Goal: Transaction & Acquisition: Purchase product/service

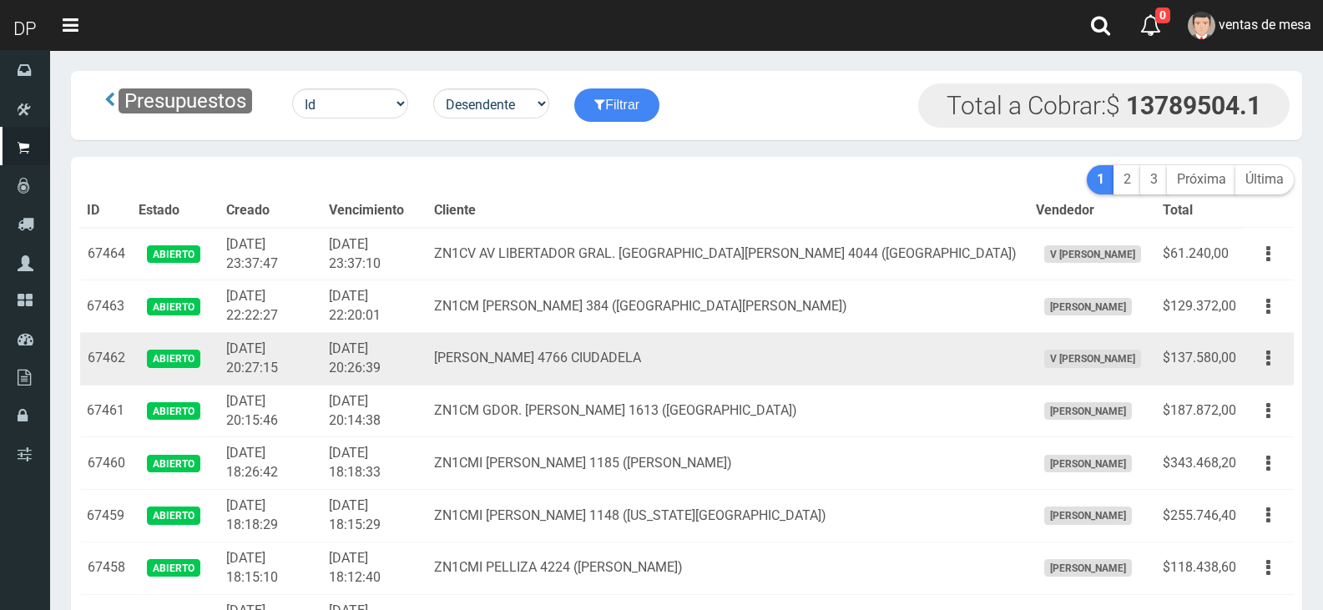
click at [559, 338] on td "[PERSON_NAME] 4766 CIUDADELA" at bounding box center [729, 359] width 602 height 53
drag, startPoint x: 535, startPoint y: 347, endPoint x: 743, endPoint y: 355, distance: 208.1
click at [728, 362] on td "M. T. DE ALVEAR 4766 CIUDADELA" at bounding box center [729, 359] width 602 height 53
click at [728, 362] on td "[PERSON_NAME] 4766 CIUDADELA" at bounding box center [729, 359] width 602 height 53
click at [949, 353] on td "M. T. DE ALVEAR 4766 CIUDADELA" at bounding box center [729, 359] width 602 height 53
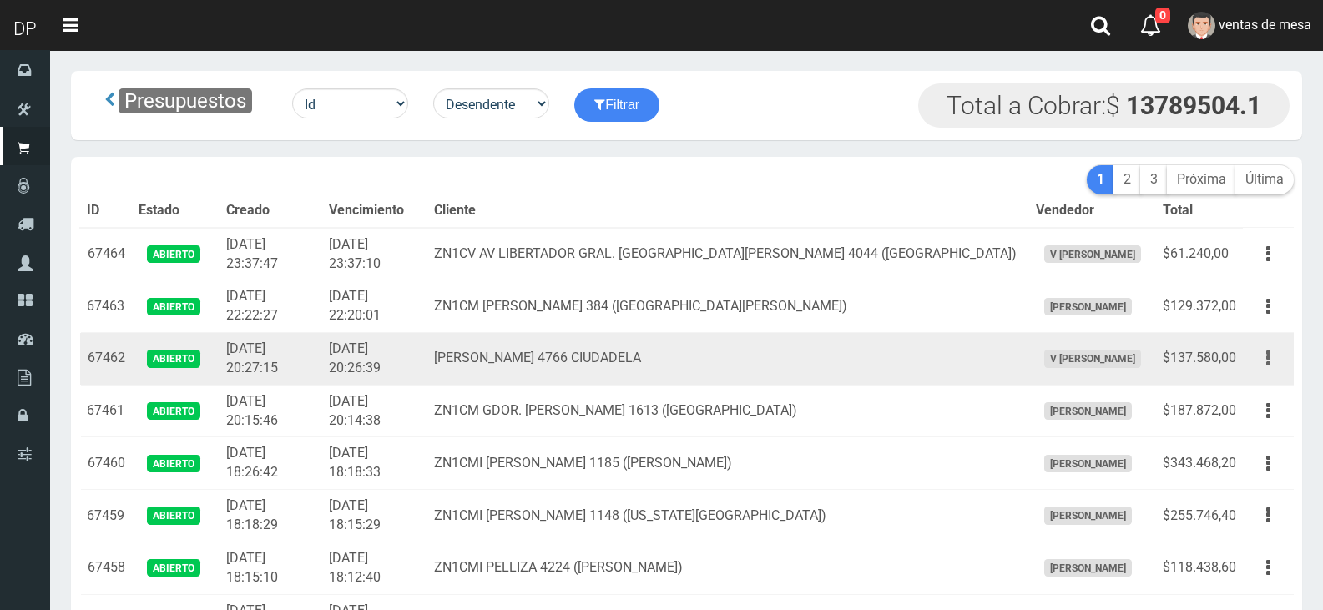
click at [1258, 352] on button "button" at bounding box center [1269, 358] width 38 height 29
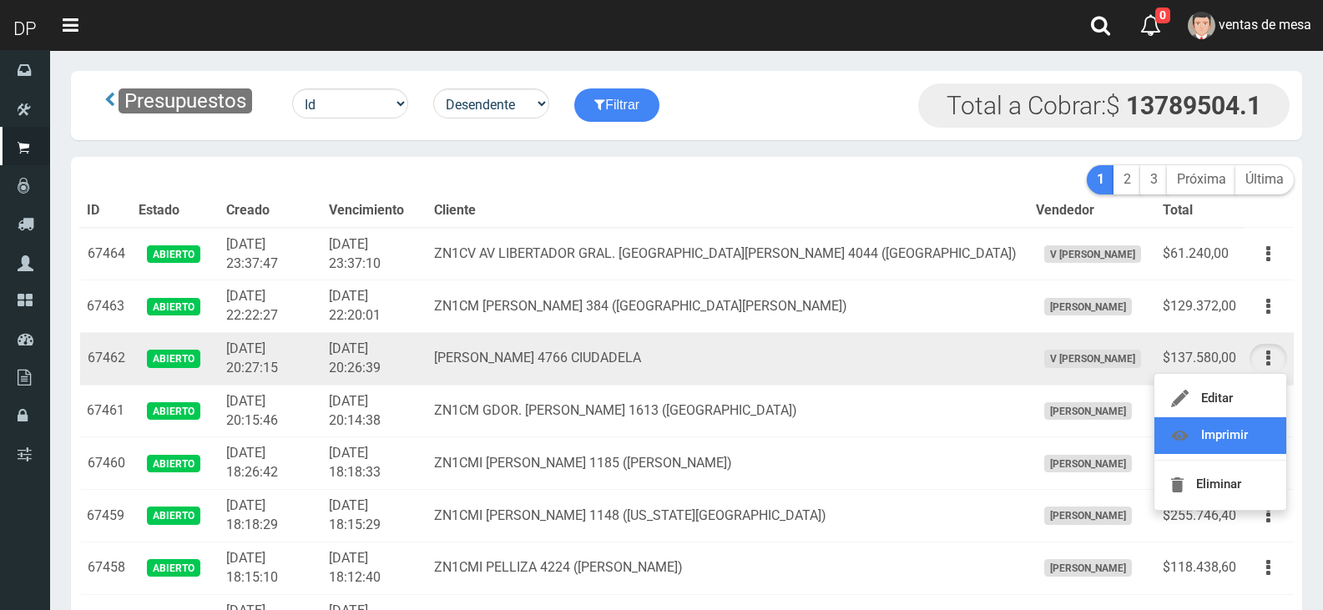
click at [1253, 433] on link "Imprimir" at bounding box center [1221, 436] width 132 height 37
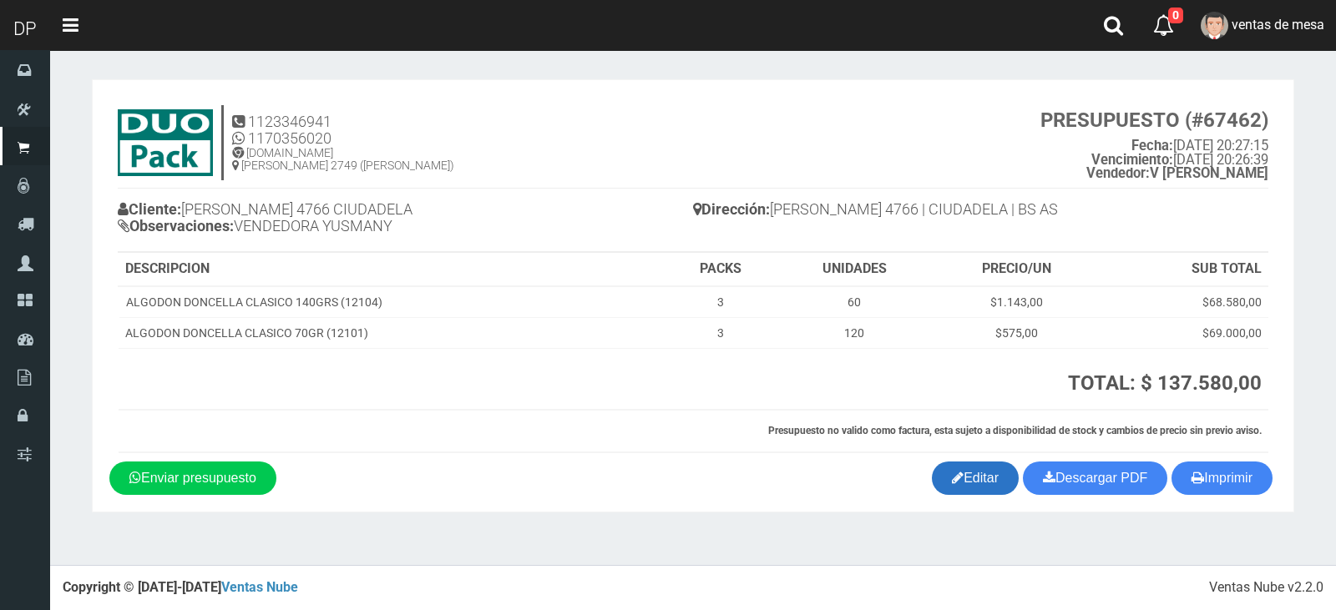
click at [964, 484] on link "Editar" at bounding box center [975, 478] width 87 height 33
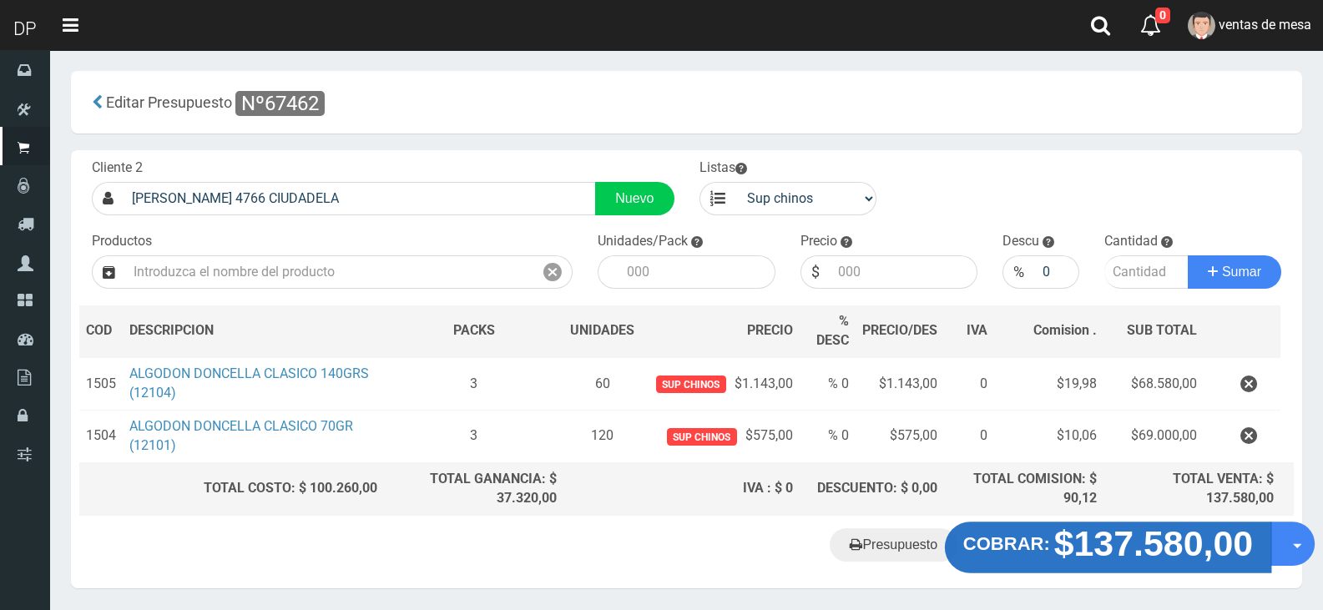
click at [1015, 551] on strong "COBRAR:" at bounding box center [1007, 544] width 87 height 20
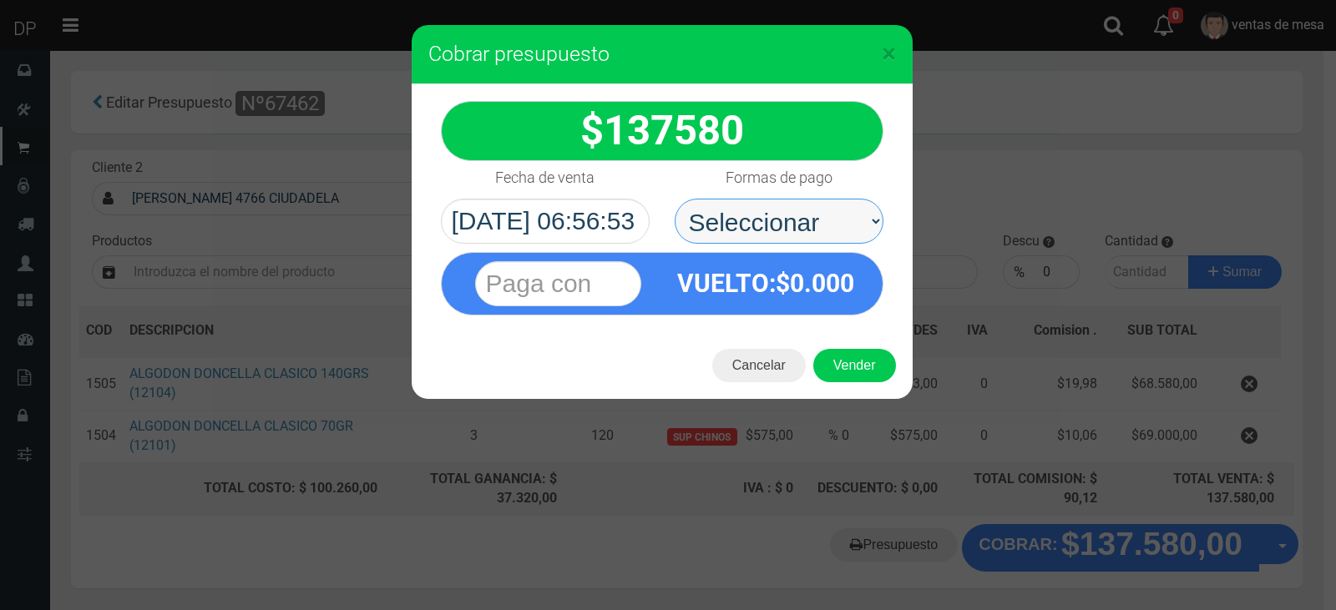
drag, startPoint x: 731, startPoint y: 230, endPoint x: 734, endPoint y: 241, distance: 11.4
click at [731, 230] on select "Seleccionar Efectivo Tarjeta de Crédito Depósito Débito" at bounding box center [779, 221] width 209 height 45
select select "Efectivo"
click at [675, 199] on select "Seleccionar Efectivo Tarjeta de Crédito Depósito Débito" at bounding box center [779, 221] width 209 height 45
click at [834, 347] on div "Cancelar Vender" at bounding box center [662, 365] width 501 height 67
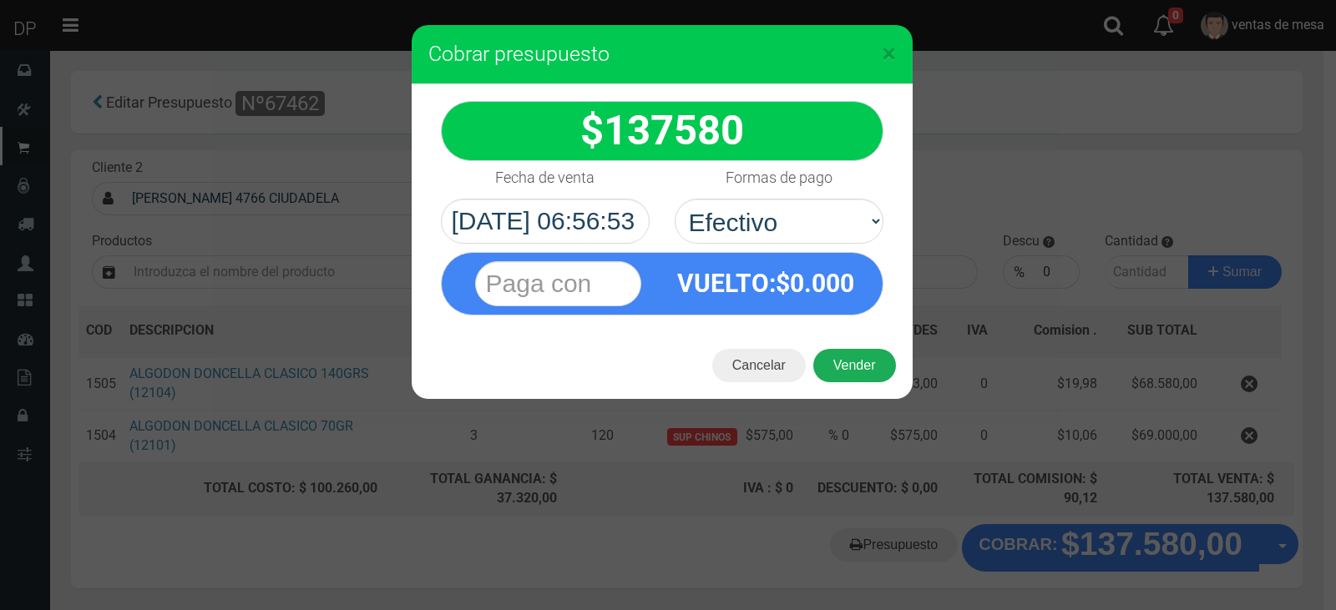
click at [838, 355] on button "Vender" at bounding box center [854, 365] width 83 height 33
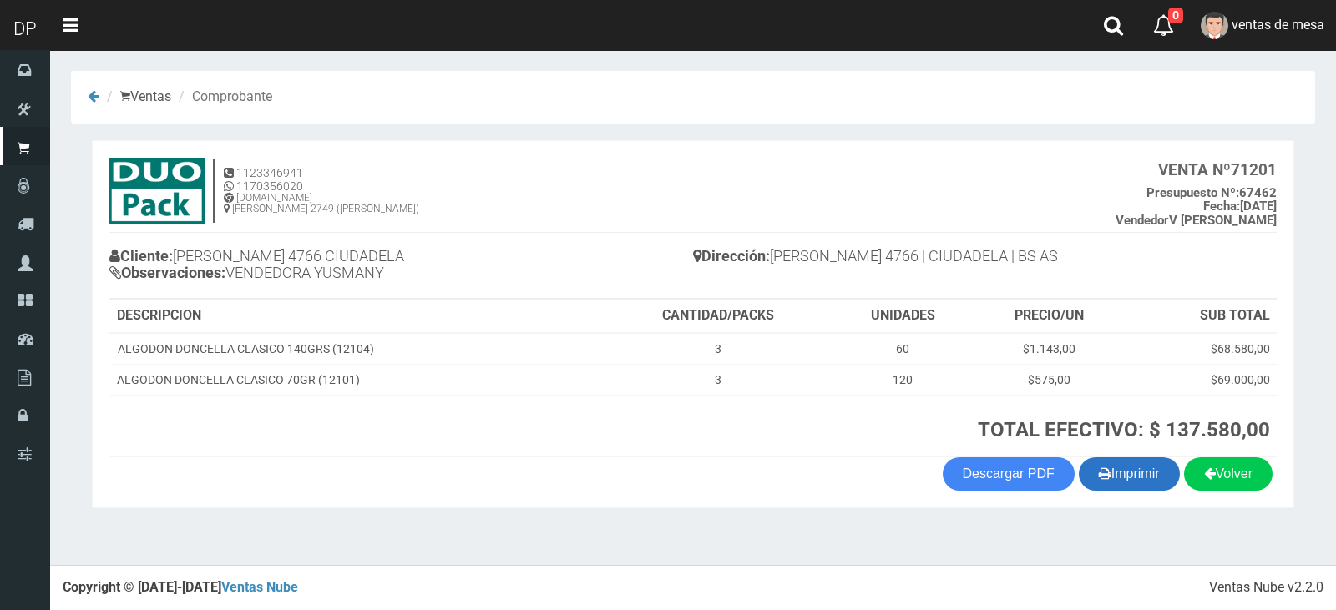
click at [1103, 480] on icon "button" at bounding box center [1105, 473] width 13 height 23
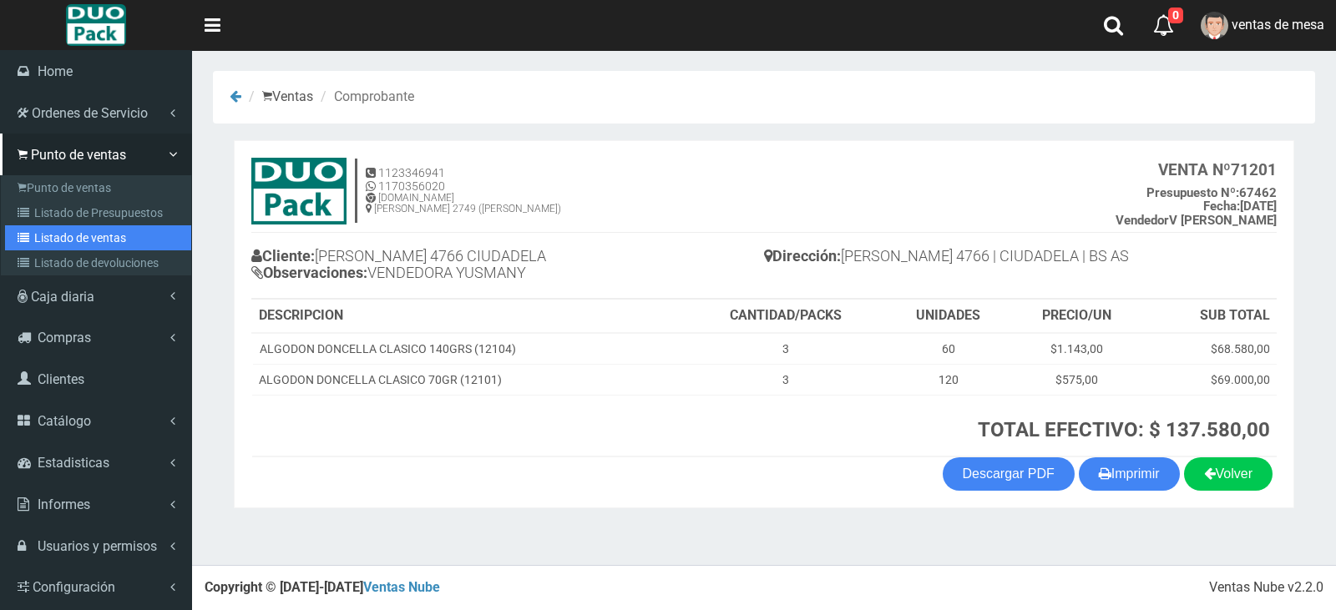
click at [46, 227] on link "Listado de ventas" at bounding box center [98, 237] width 186 height 25
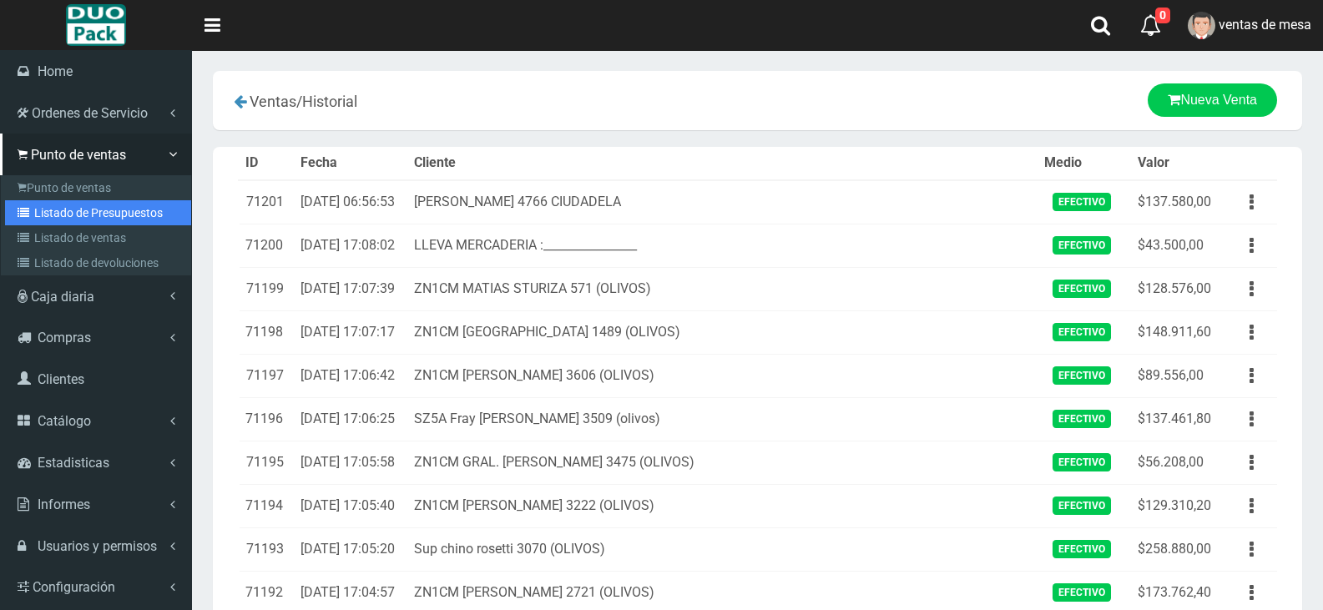
click at [32, 214] on icon at bounding box center [26, 213] width 17 height 12
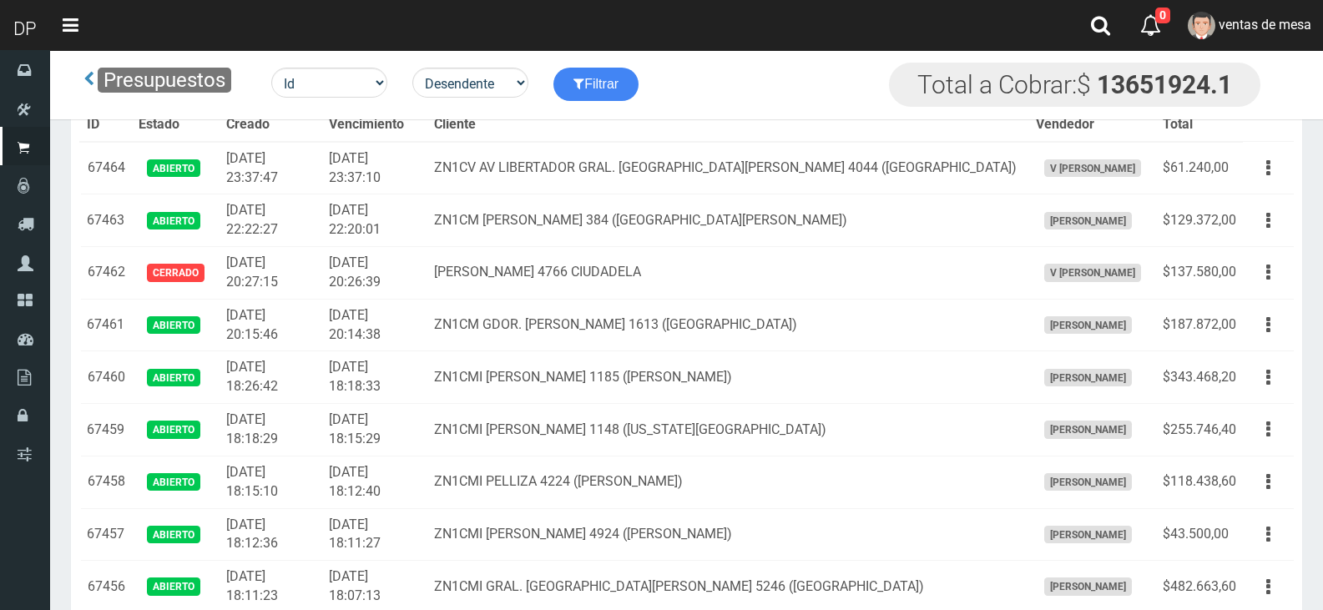
scroll to position [4398, 0]
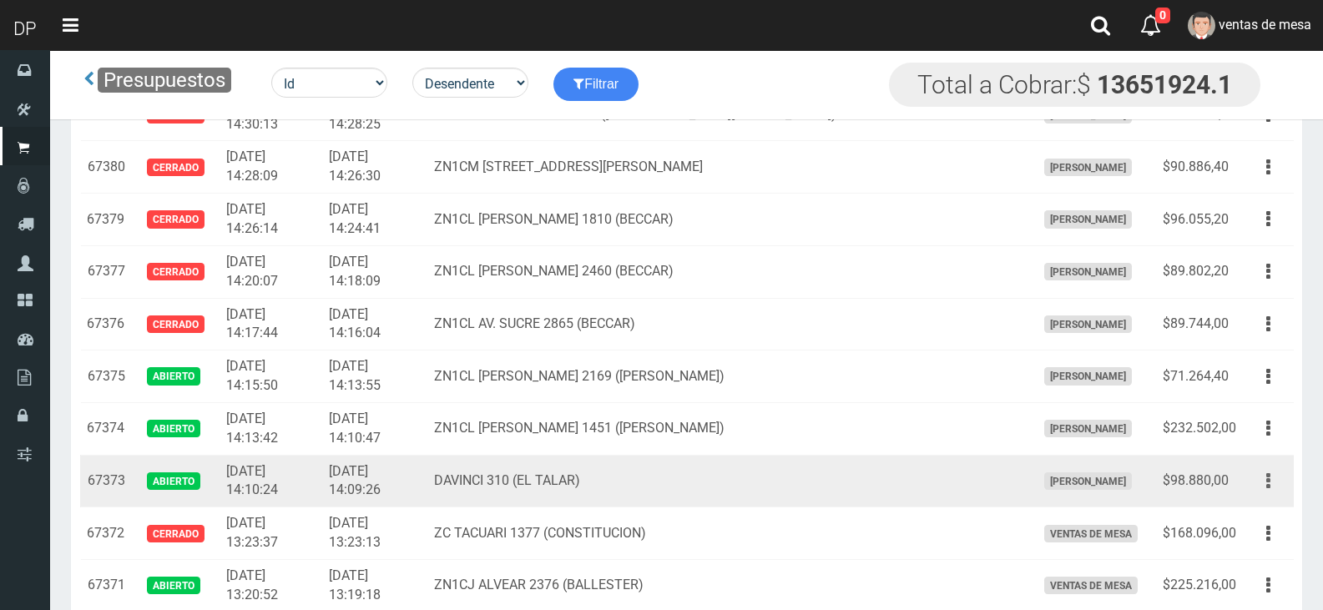
drag, startPoint x: 1281, startPoint y: 478, endPoint x: 1264, endPoint y: 483, distance: 17.7
click at [1280, 478] on button "button" at bounding box center [1269, 481] width 38 height 29
click at [1260, 493] on button "button" at bounding box center [1269, 481] width 38 height 29
click at [1268, 482] on button "button" at bounding box center [1269, 481] width 38 height 29
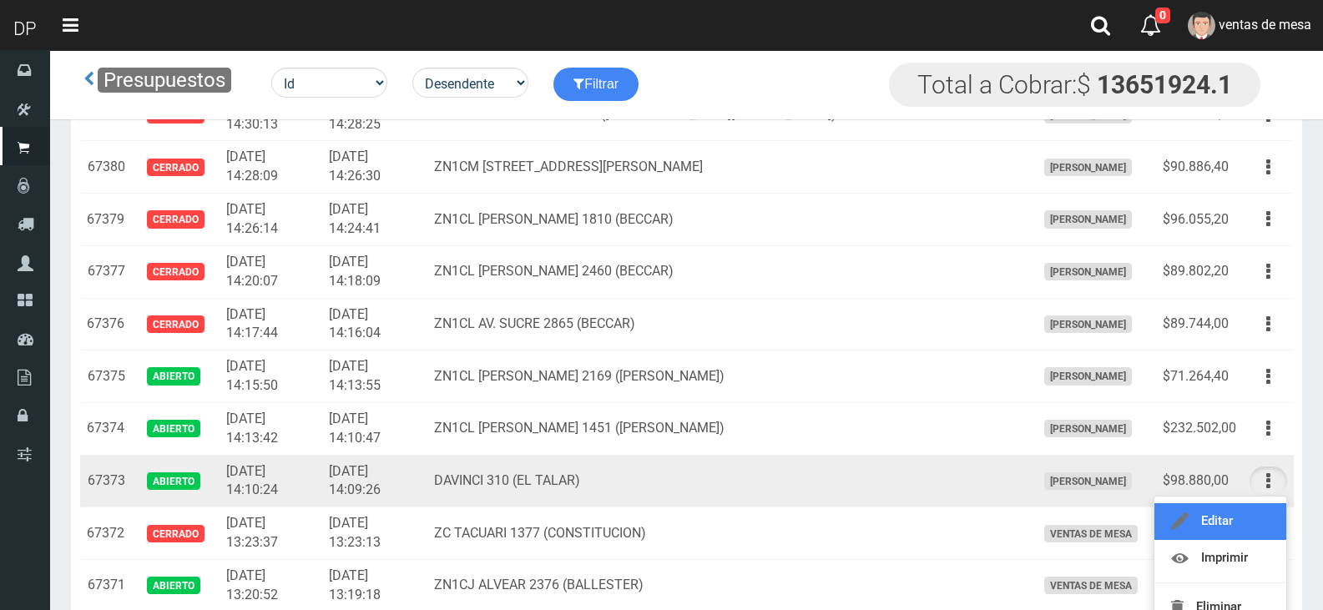
click at [1259, 507] on link "Editar" at bounding box center [1221, 522] width 132 height 37
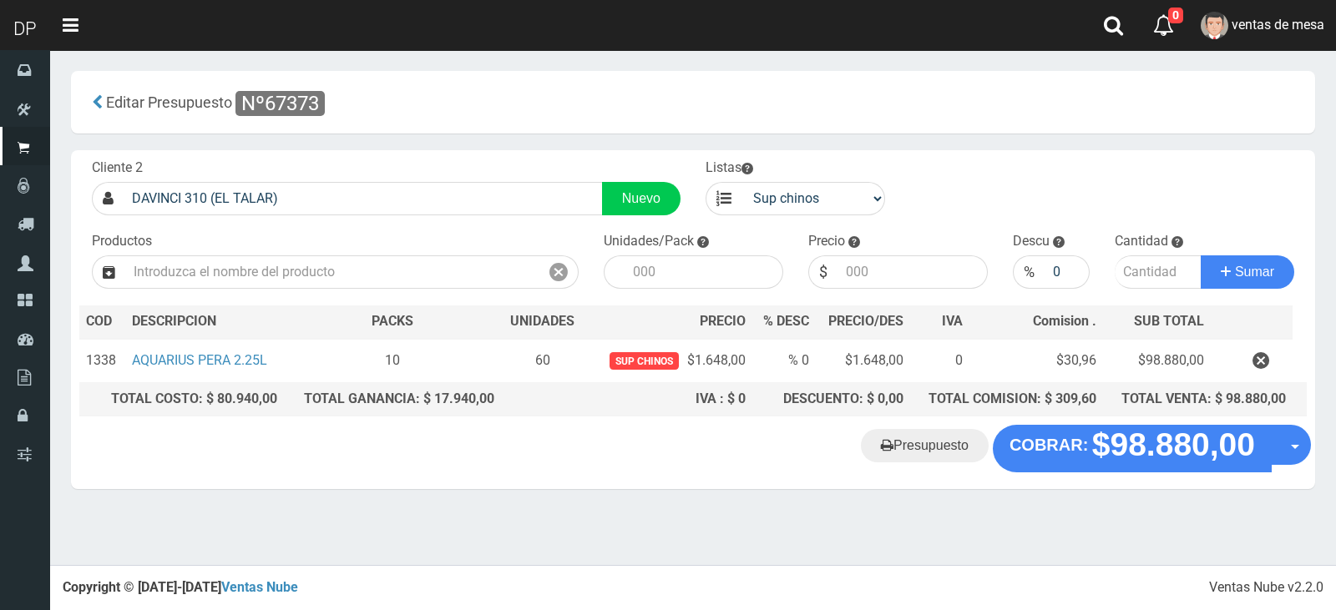
click at [1060, 449] on strong "COBRAR:" at bounding box center [1049, 445] width 78 height 18
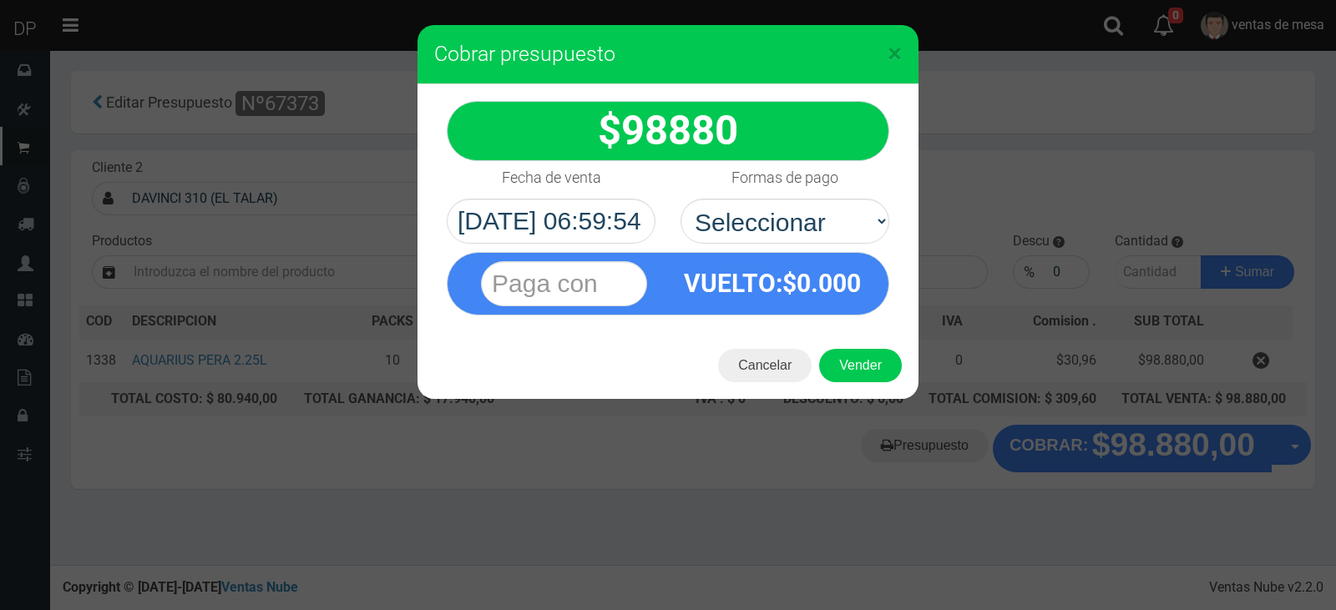
click at [792, 245] on div "VUELTO :$ 0.000" at bounding box center [668, 280] width 468 height 72
click at [807, 233] on select "Seleccionar Efectivo Tarjeta de Crédito Depósito Débito" at bounding box center [785, 221] width 209 height 45
select select "Efectivo"
click at [681, 199] on select "Seleccionar Efectivo Tarjeta de Crédito Depósito Débito" at bounding box center [785, 221] width 209 height 45
click at [854, 362] on button "Vender" at bounding box center [860, 365] width 83 height 33
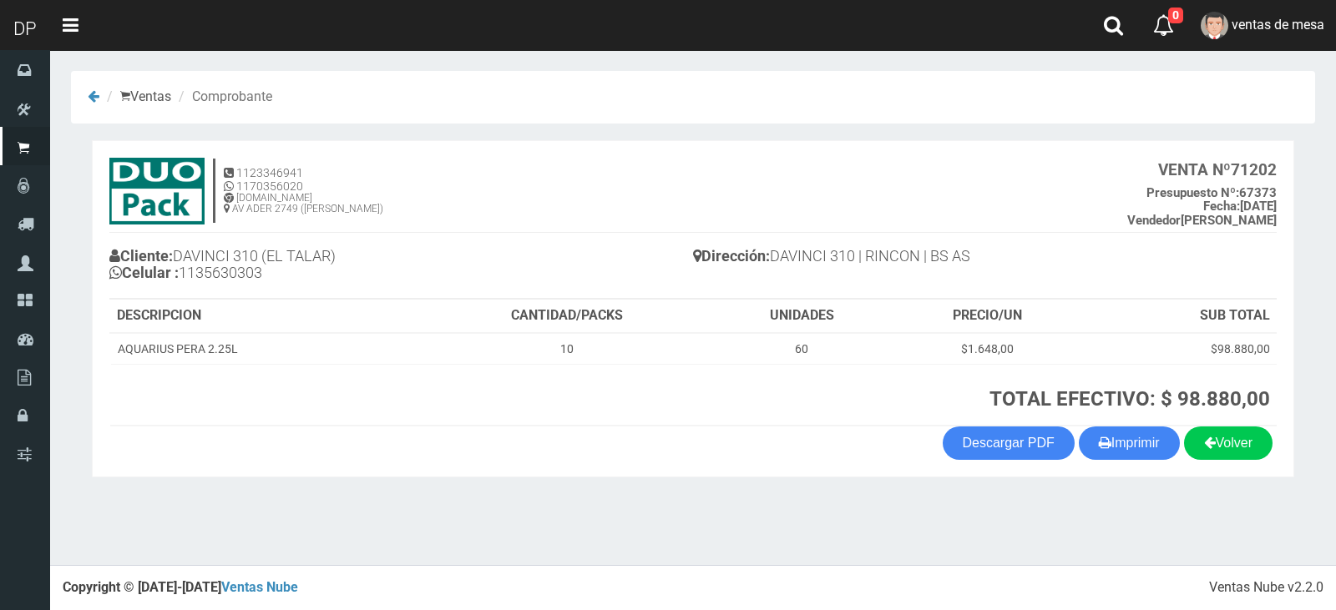
click at [1135, 464] on section "1123346941 1170356020 [DOMAIN_NAME] AV ADER 2749 ([PERSON_NAME]) VENTA Nº 71202…" at bounding box center [693, 308] width 1202 height 337
click at [1135, 460] on button "Imprimir" at bounding box center [1129, 443] width 101 height 33
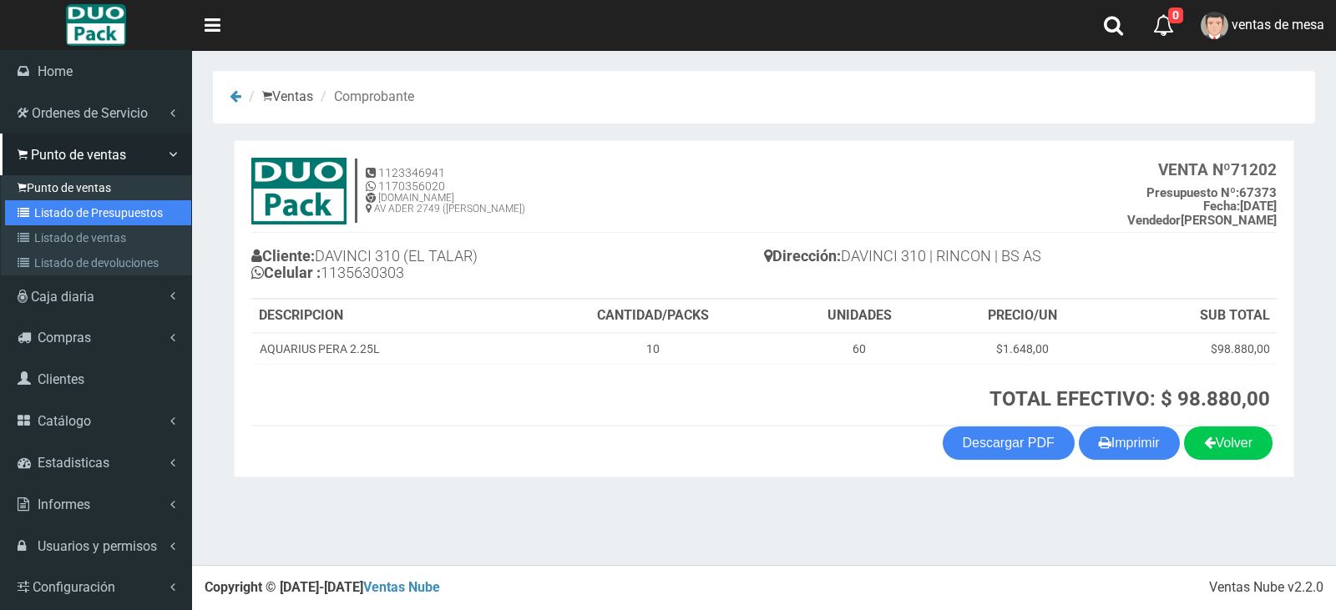
drag, startPoint x: 48, startPoint y: 206, endPoint x: 54, endPoint y: 193, distance: 14.6
click at [48, 206] on link "Listado de Presupuestos" at bounding box center [98, 212] width 186 height 25
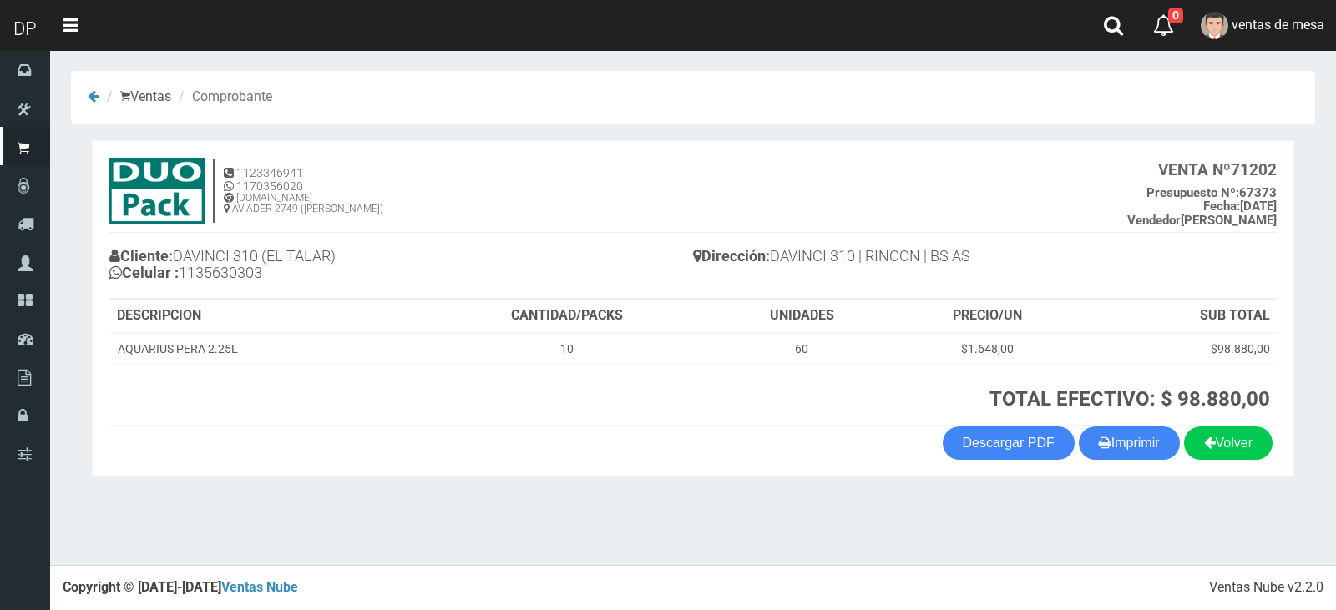
click at [388, 225] on h4 "1123346941 1170356020 WWW.DUOPACKS.COM.AR AV ADER 2749 (MUNRO) VENTA Nº 71202 P…" at bounding box center [692, 195] width 1167 height 75
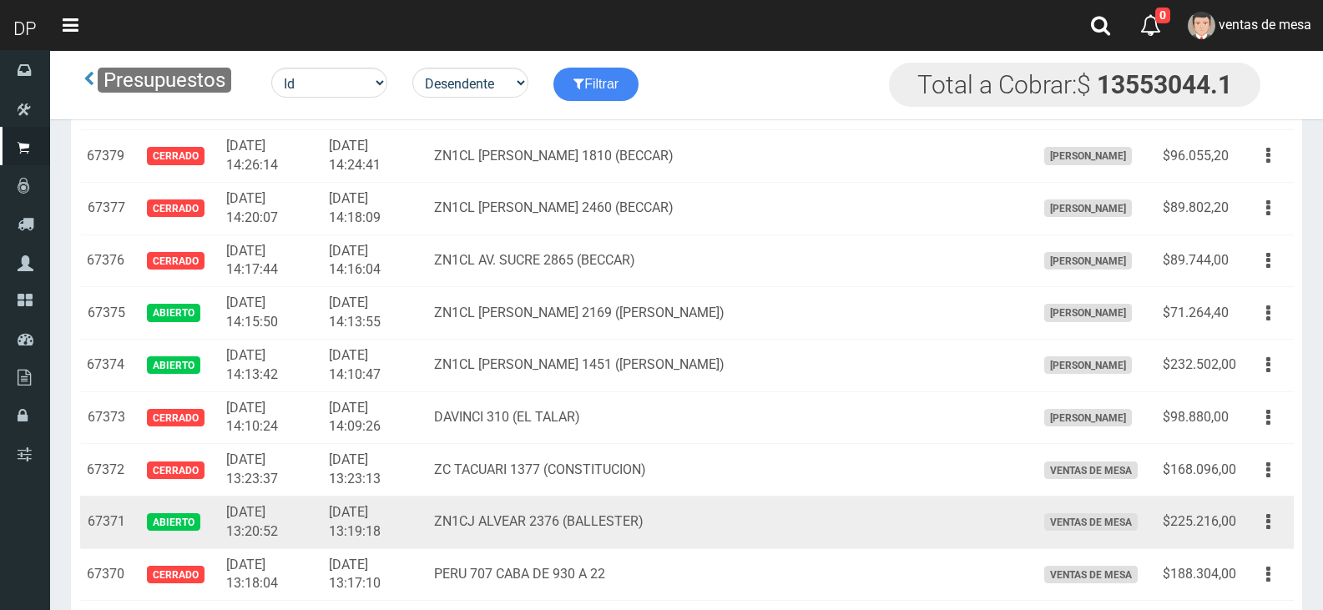
scroll to position [4565, 0]
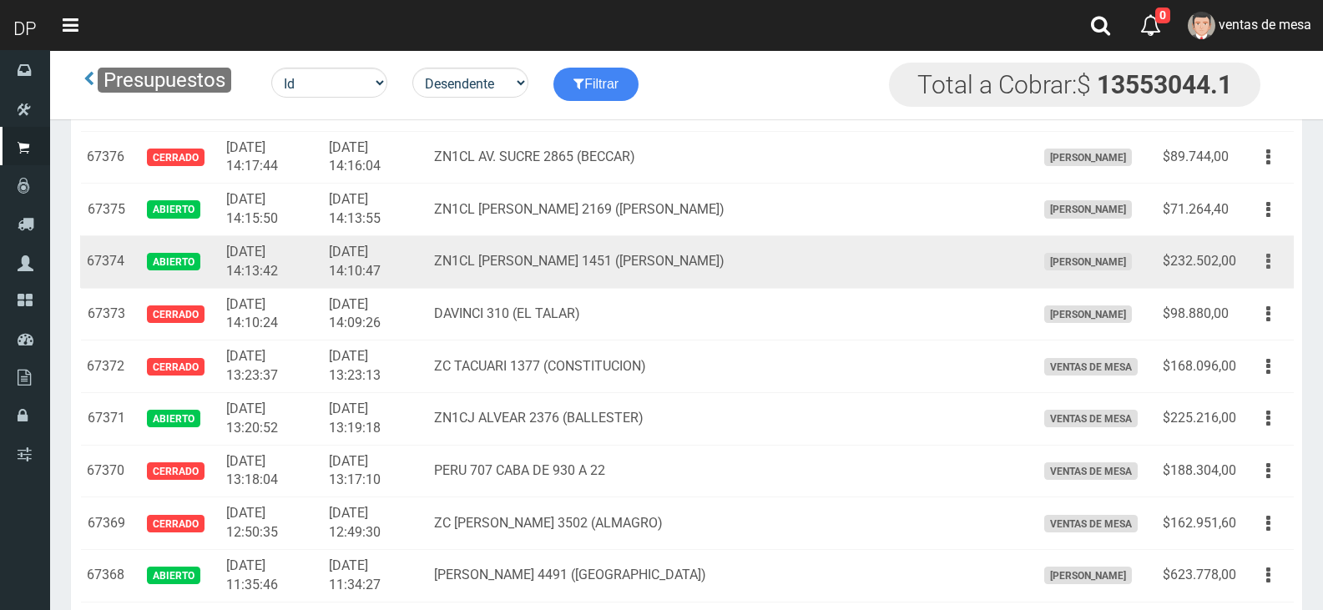
click at [1273, 267] on button "button" at bounding box center [1269, 261] width 38 height 29
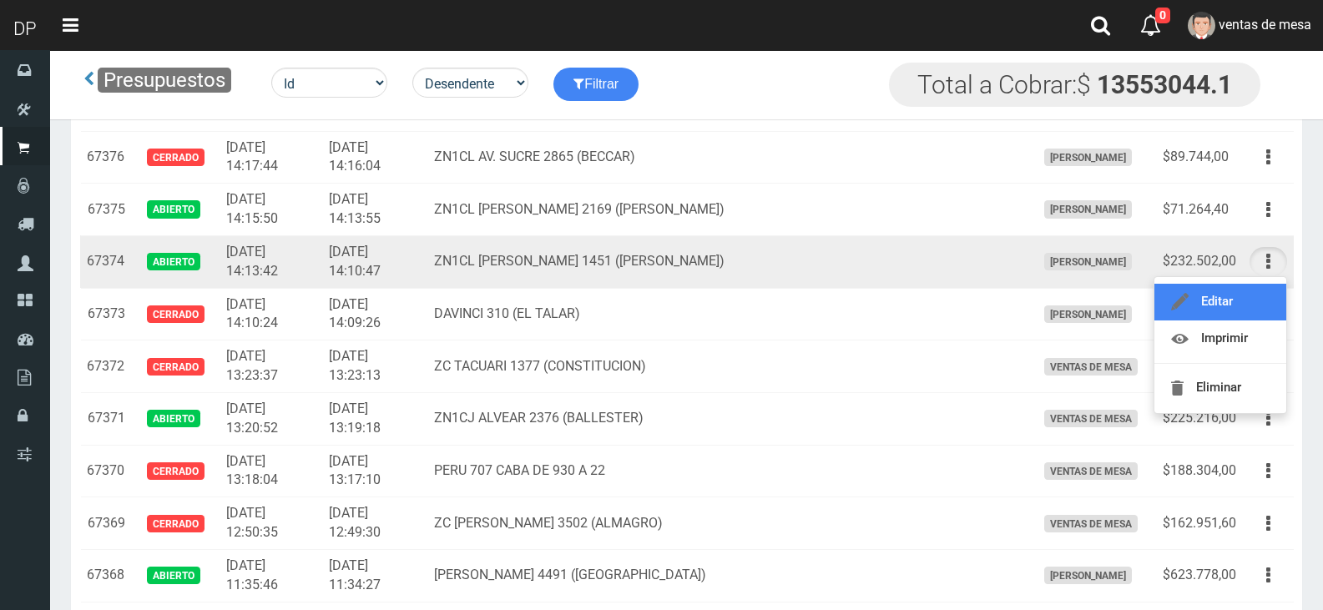
click at [1268, 302] on link "Editar" at bounding box center [1221, 302] width 132 height 37
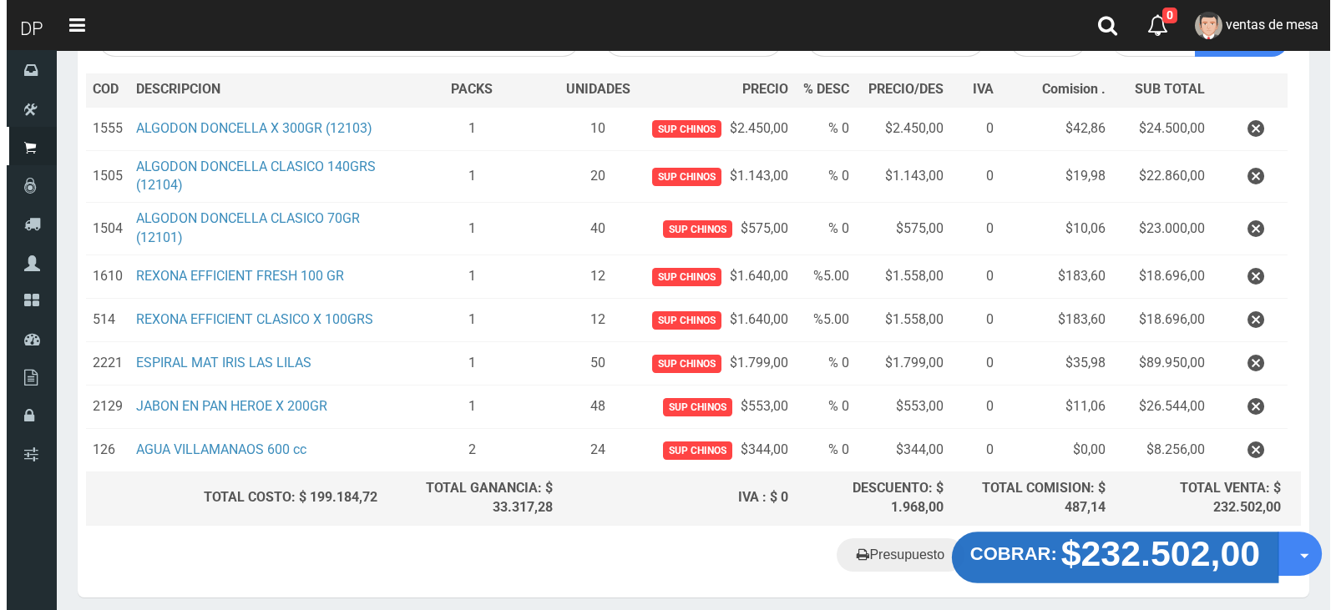
scroll to position [296, 0]
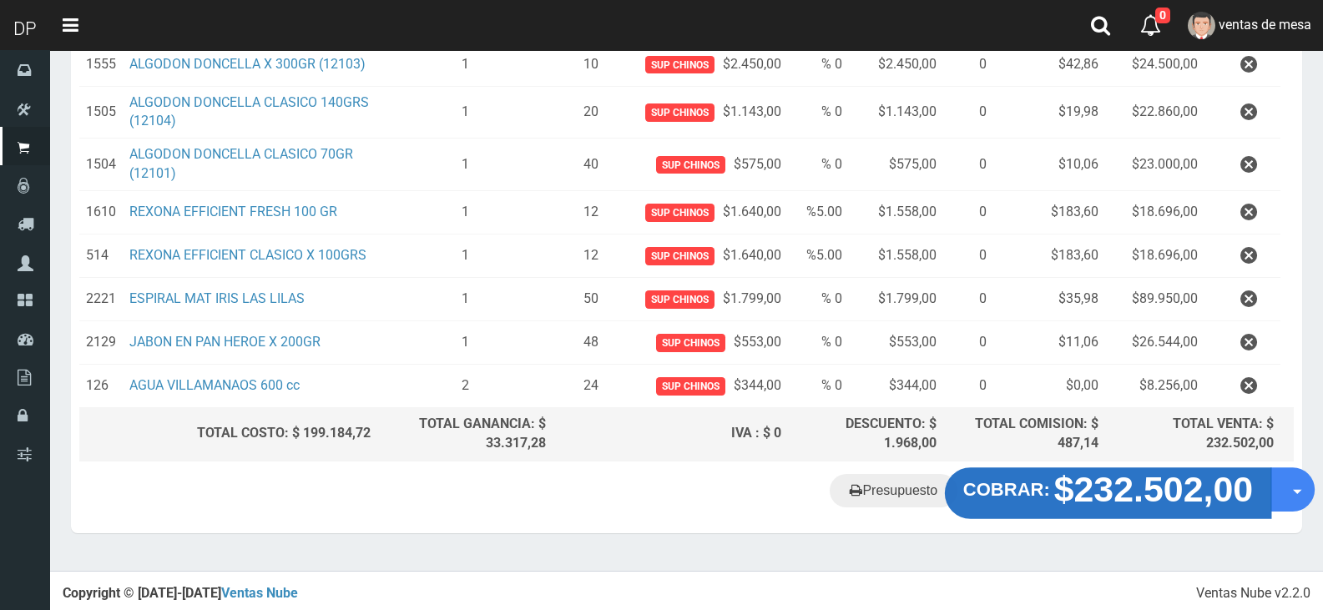
click at [1199, 489] on strong "$232.502,00" at bounding box center [1155, 488] width 200 height 39
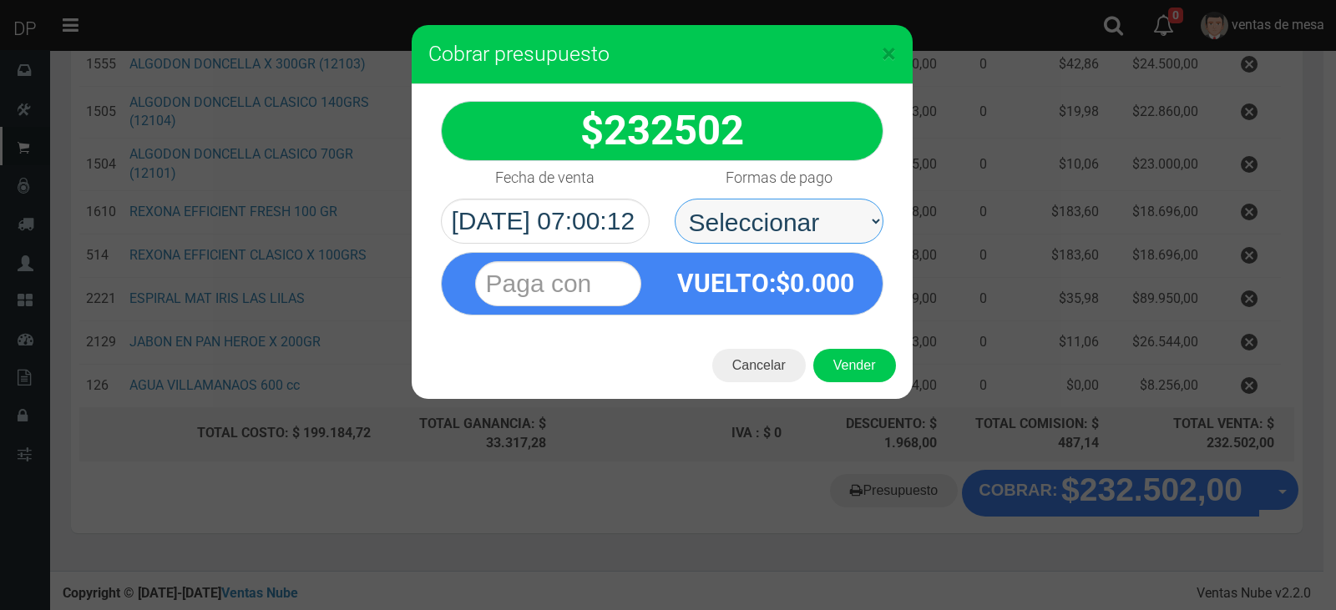
click at [803, 238] on select "Seleccionar Efectivo Tarjeta de Crédito Depósito Débito" at bounding box center [779, 221] width 209 height 45
select select "Efectivo"
click at [675, 199] on select "Seleccionar Efectivo Tarjeta de Crédito Depósito Débito" at bounding box center [779, 221] width 209 height 45
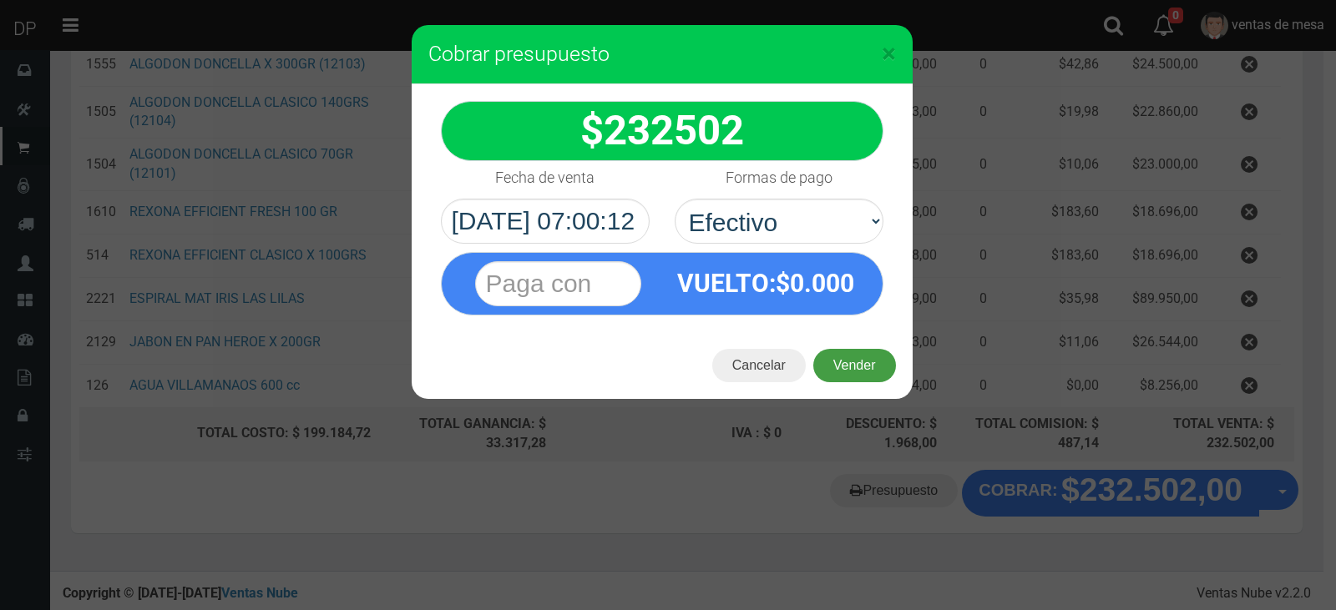
click at [860, 374] on button "Vender" at bounding box center [854, 365] width 83 height 33
click at [0, 0] on div "Cargando..." at bounding box center [0, 0] width 0 height 0
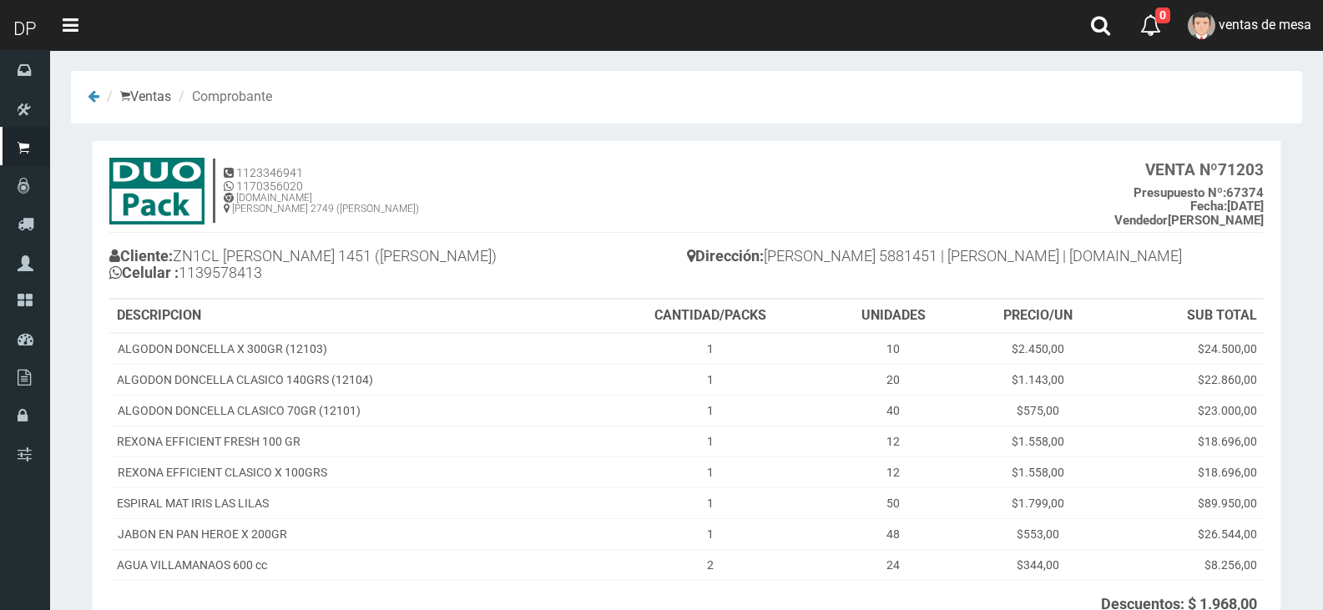
scroll to position [183, 0]
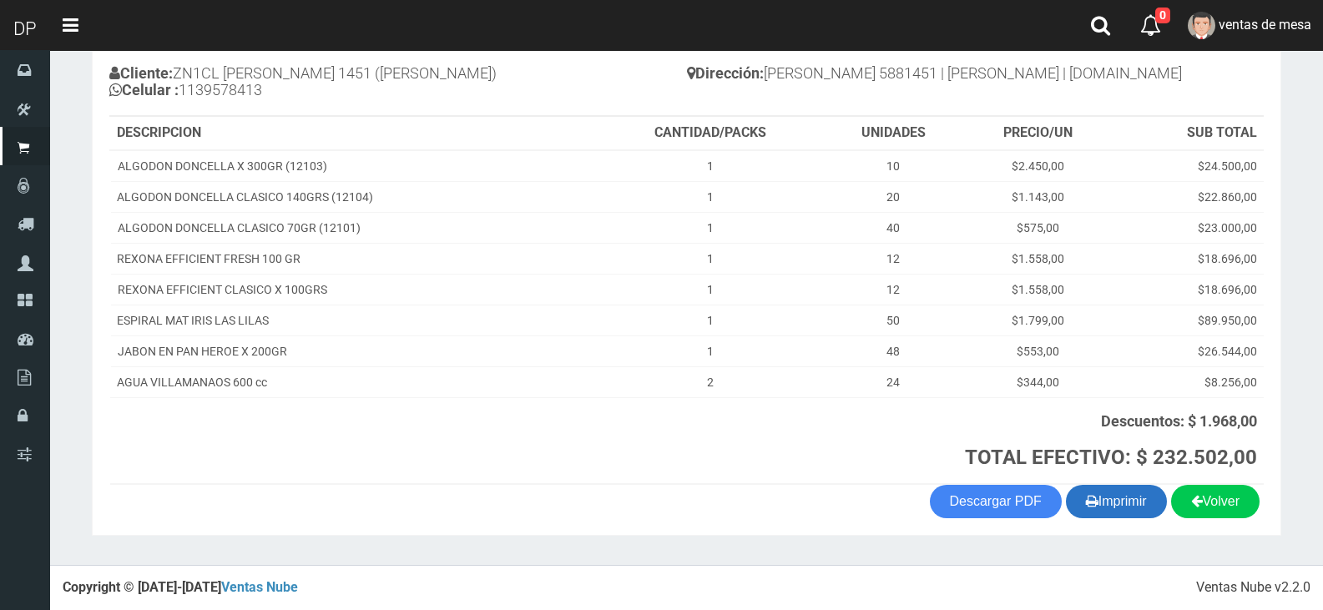
click at [1131, 513] on button "Imprimir" at bounding box center [1116, 501] width 101 height 33
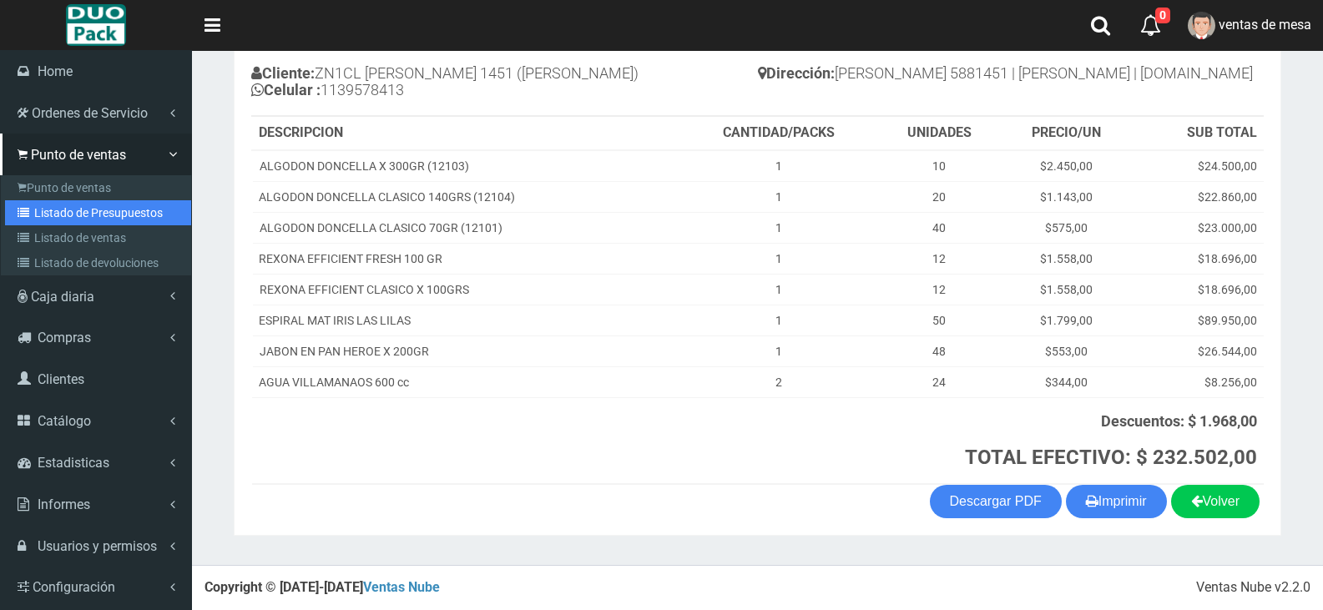
drag, startPoint x: 48, startPoint y: 205, endPoint x: 68, endPoint y: 158, distance: 51.6
click at [48, 205] on link "Listado de Presupuestos" at bounding box center [98, 212] width 186 height 25
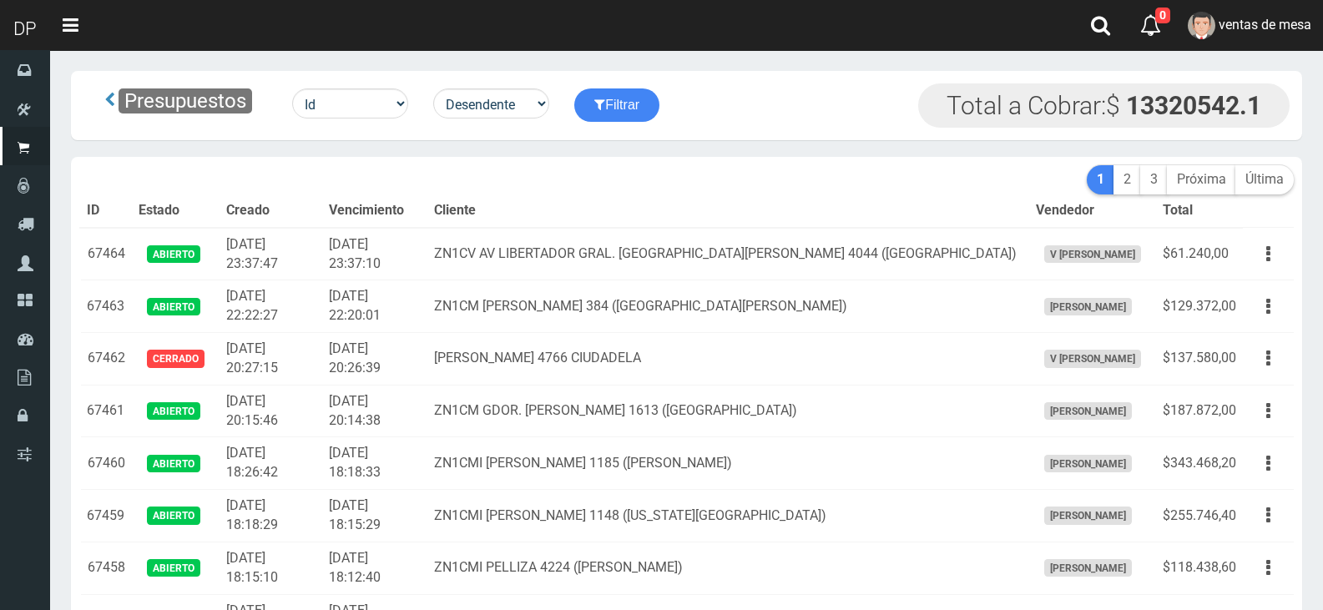
click at [418, 215] on th "Vencimiento" at bounding box center [374, 211] width 105 height 33
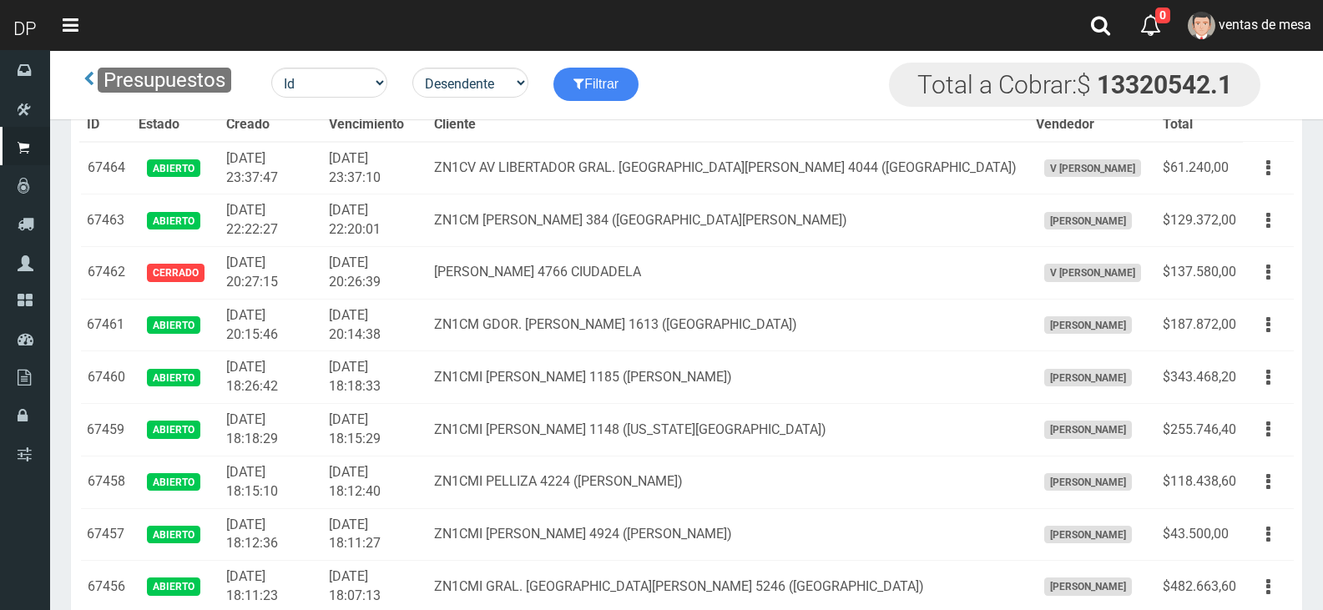
scroll to position [4398, 0]
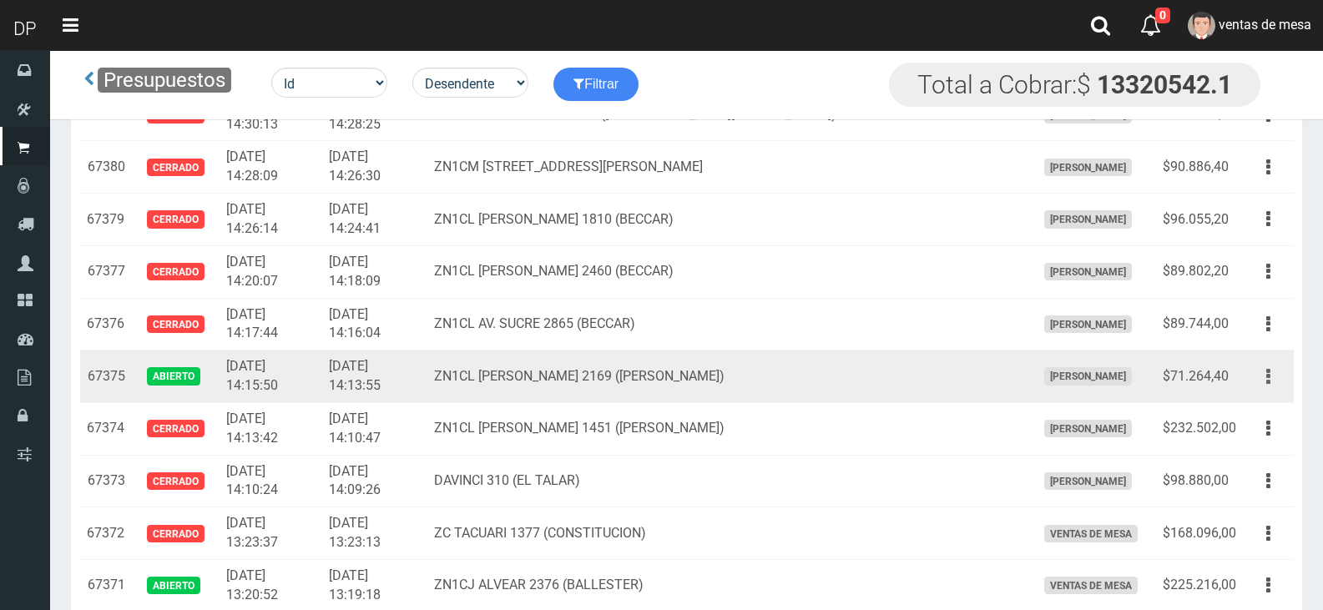
click at [1274, 384] on button "button" at bounding box center [1269, 376] width 38 height 29
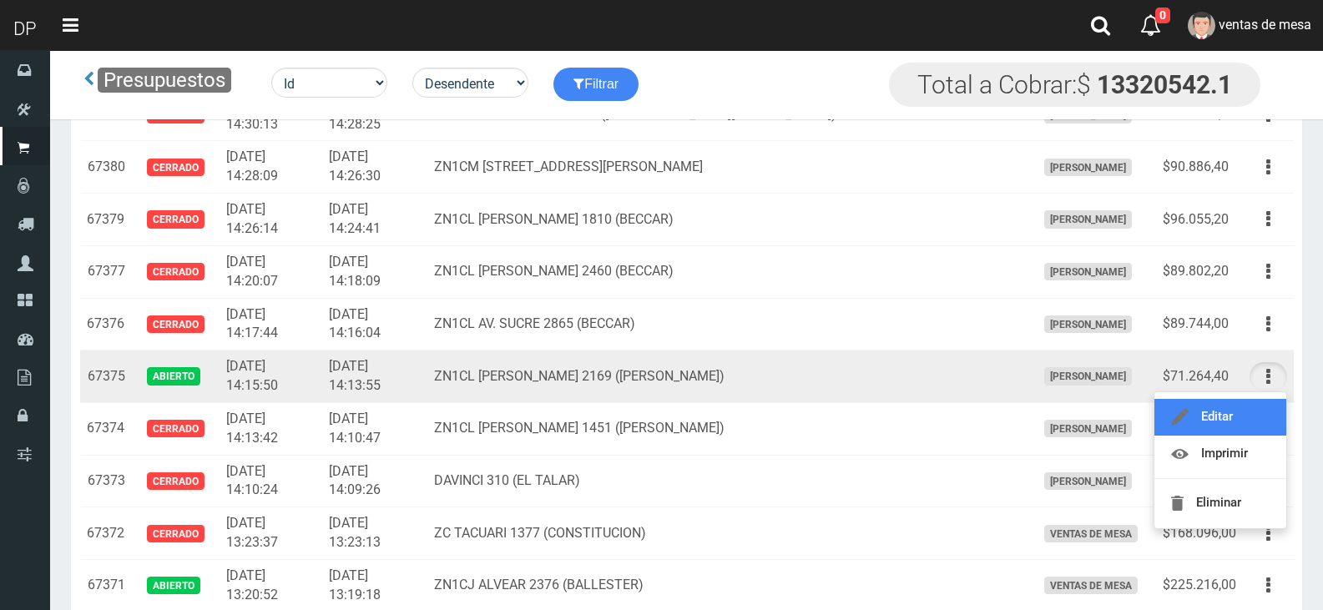
click at [1258, 412] on link "Editar" at bounding box center [1221, 417] width 132 height 37
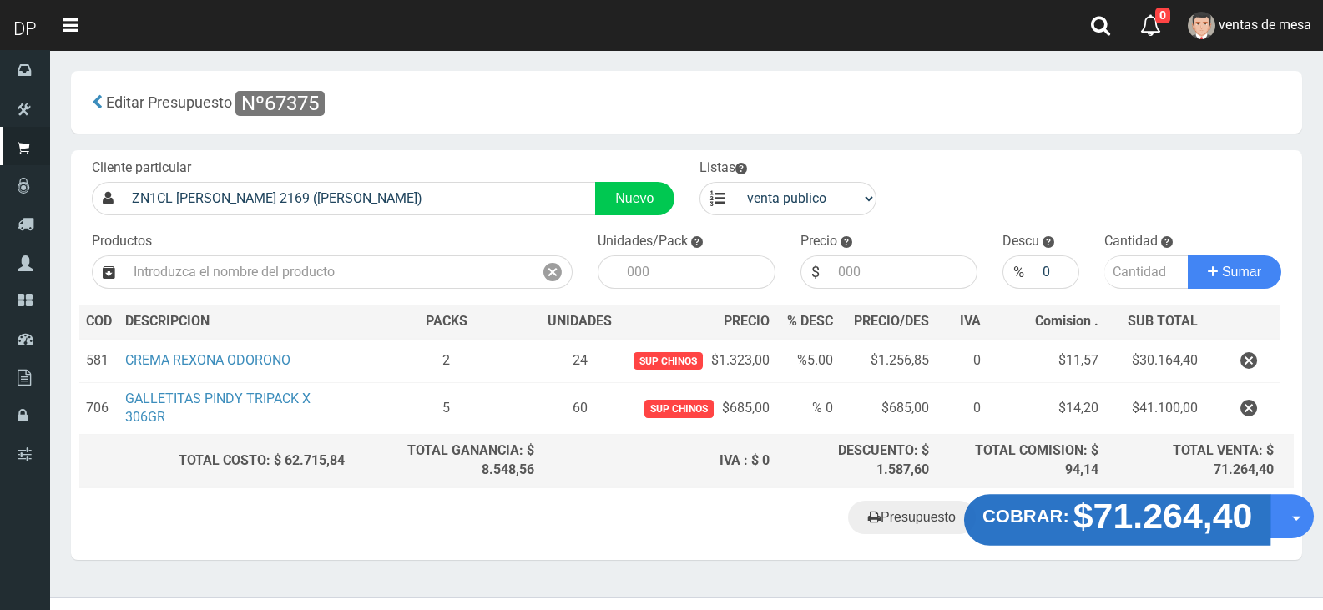
click at [1024, 525] on strong "COBRAR:" at bounding box center [1026, 516] width 87 height 20
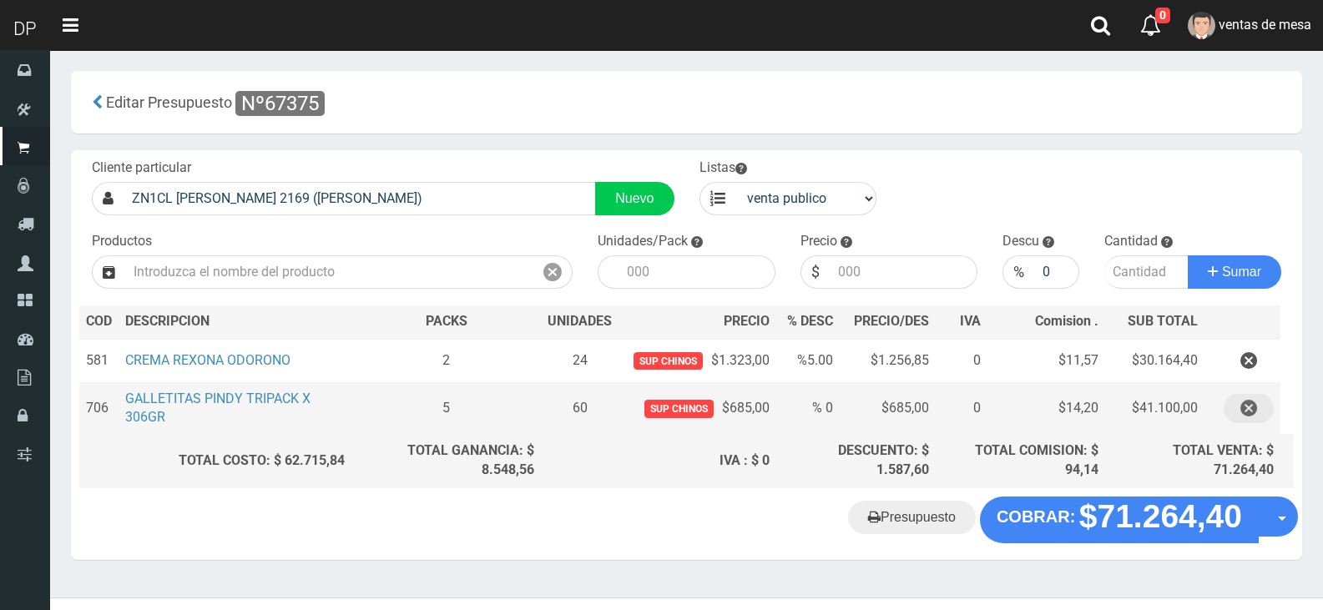
click at [1246, 417] on icon "button" at bounding box center [1249, 408] width 17 height 29
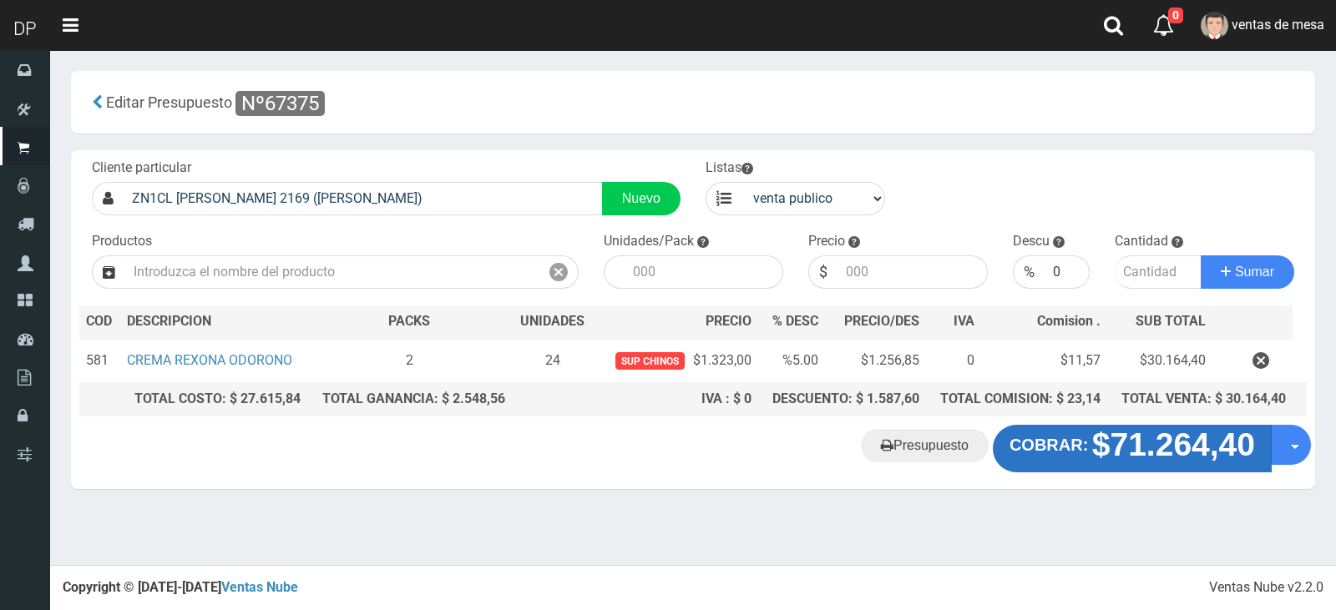
click at [1050, 458] on button "COBRAR: $71.264,40" at bounding box center [1132, 448] width 279 height 47
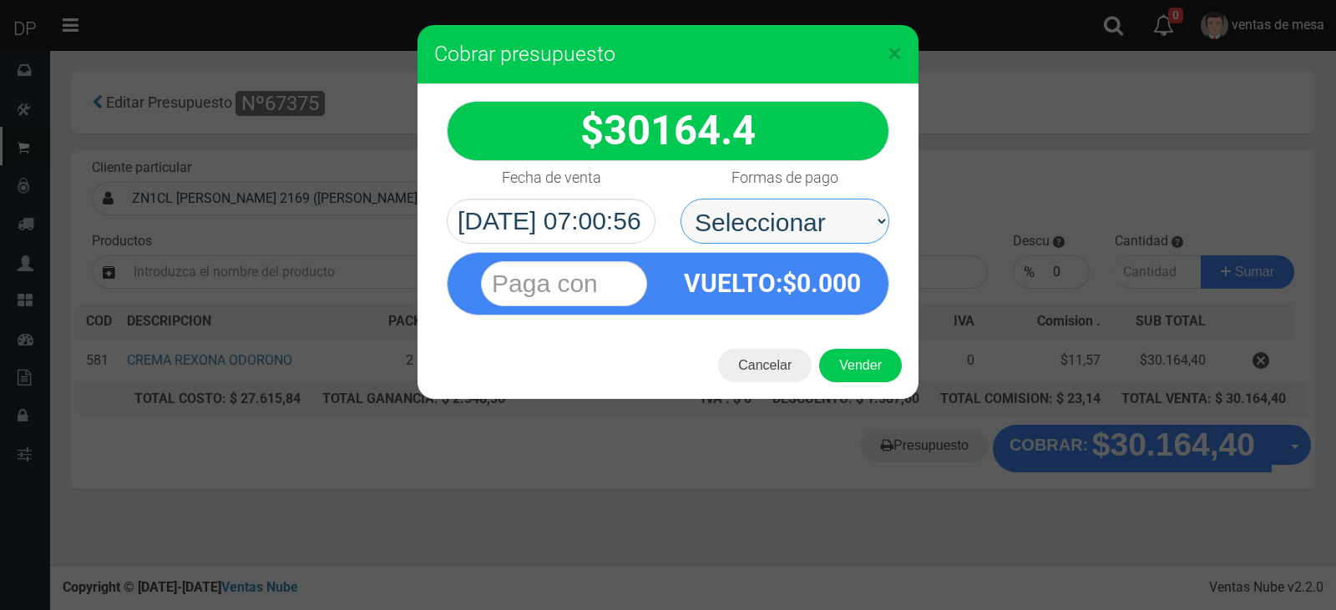
click at [728, 224] on select "Seleccionar Efectivo Tarjeta de Crédito Depósito Débito" at bounding box center [785, 221] width 209 height 45
select select "Efectivo"
click at [681, 199] on select "Seleccionar Efectivo Tarjeta de Crédito Depósito Débito" at bounding box center [785, 221] width 209 height 45
click at [888, 378] on button "Vender" at bounding box center [860, 365] width 83 height 33
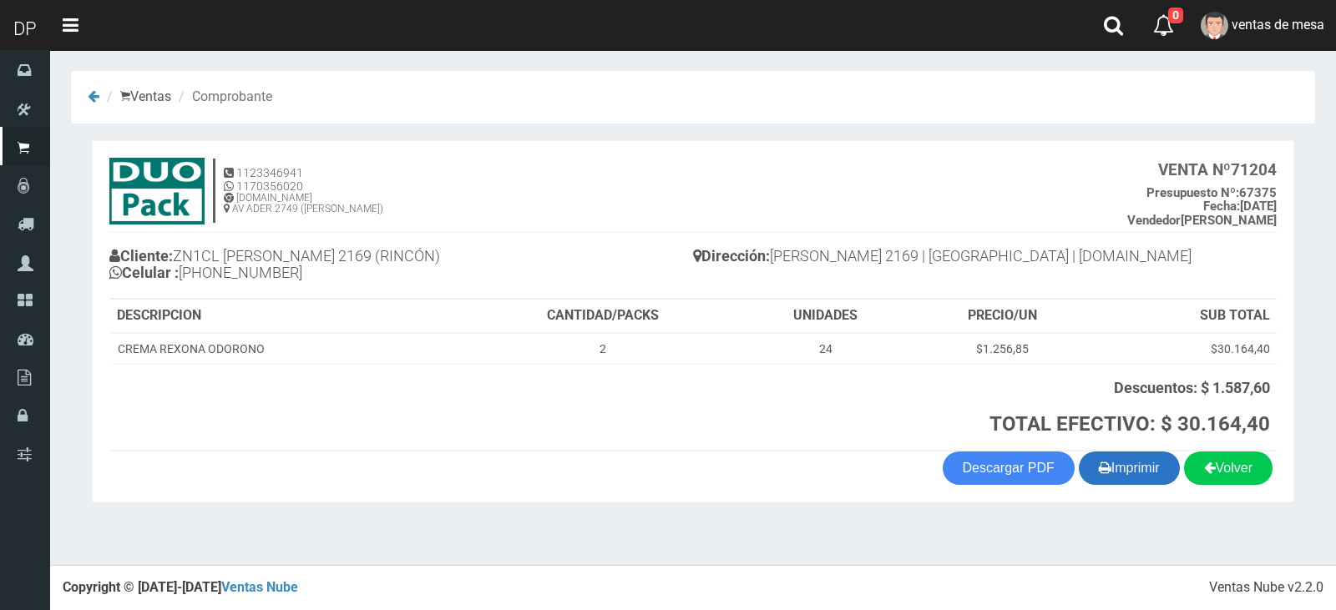
click at [1107, 474] on button "Imprimir" at bounding box center [1129, 468] width 101 height 33
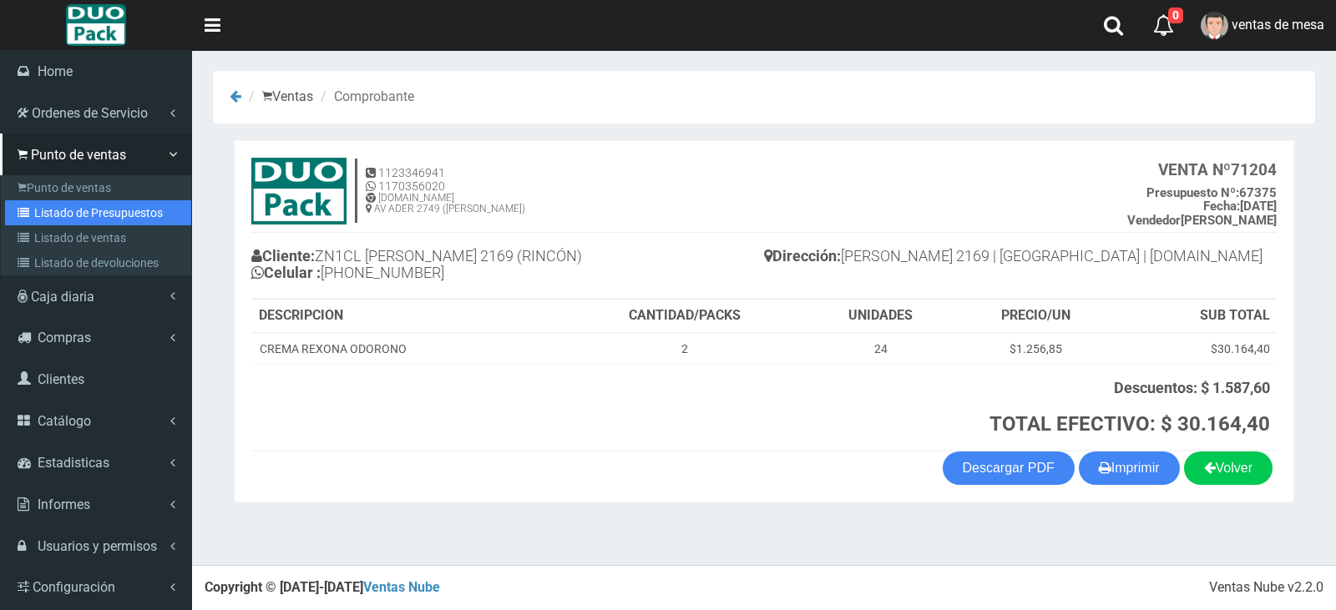
click at [59, 216] on link "Listado de Presupuestos" at bounding box center [98, 212] width 186 height 25
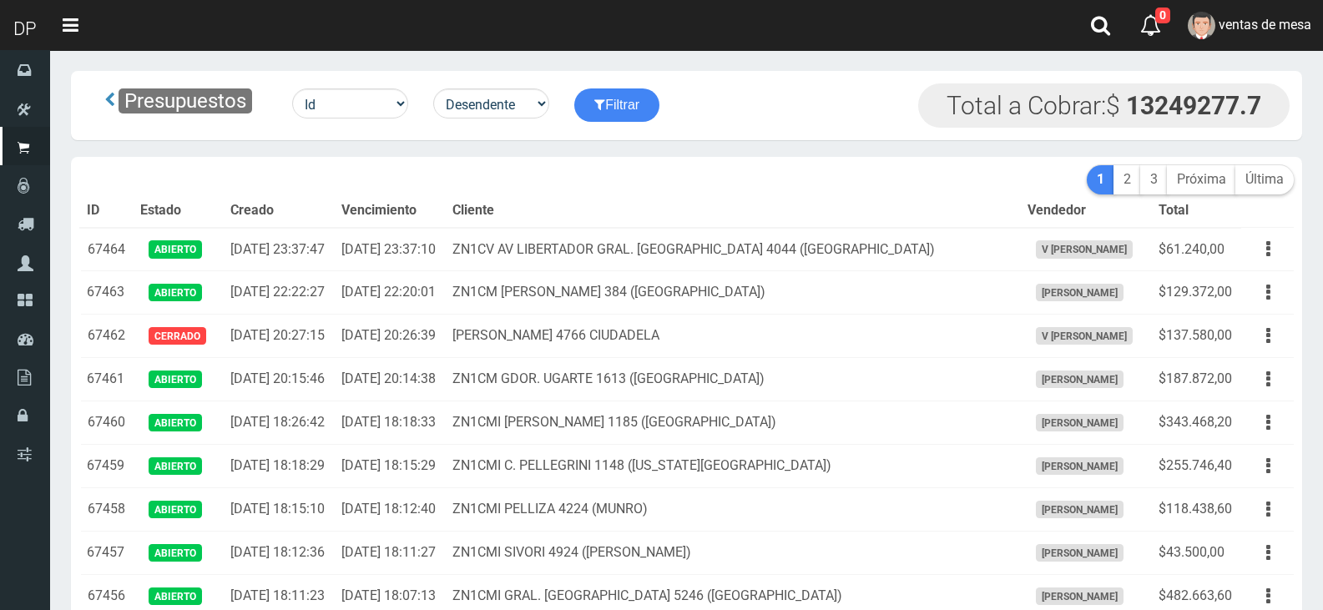
scroll to position [1781, 0]
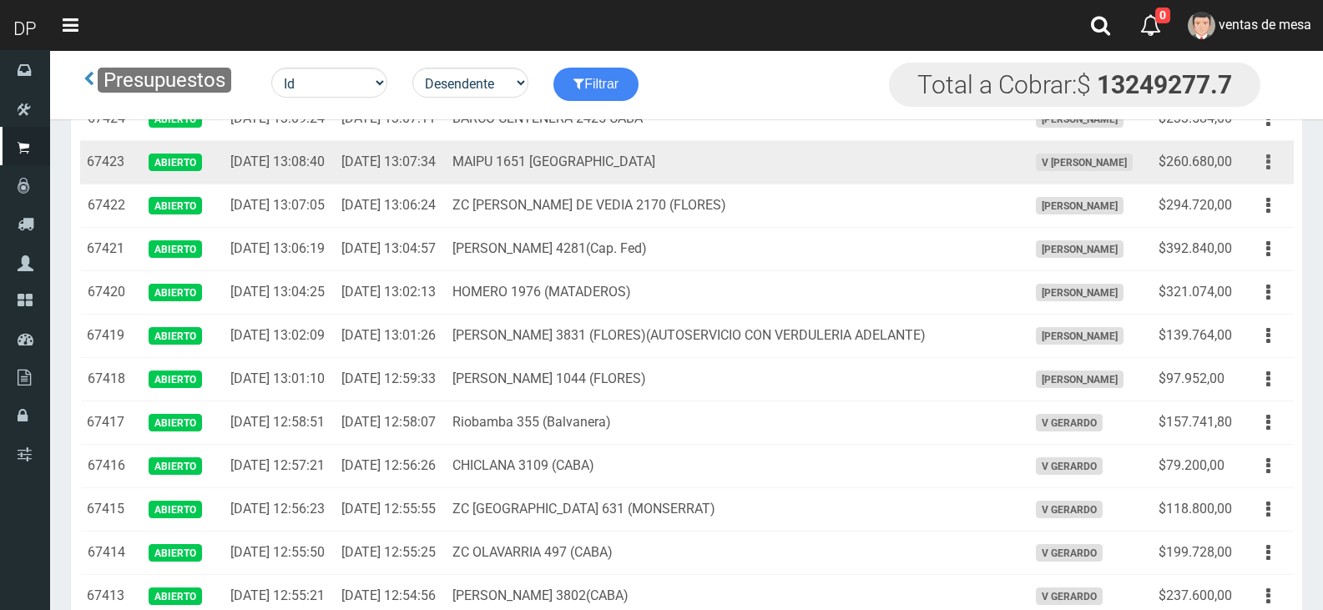
click at [1273, 177] on button "button" at bounding box center [1269, 162] width 38 height 29
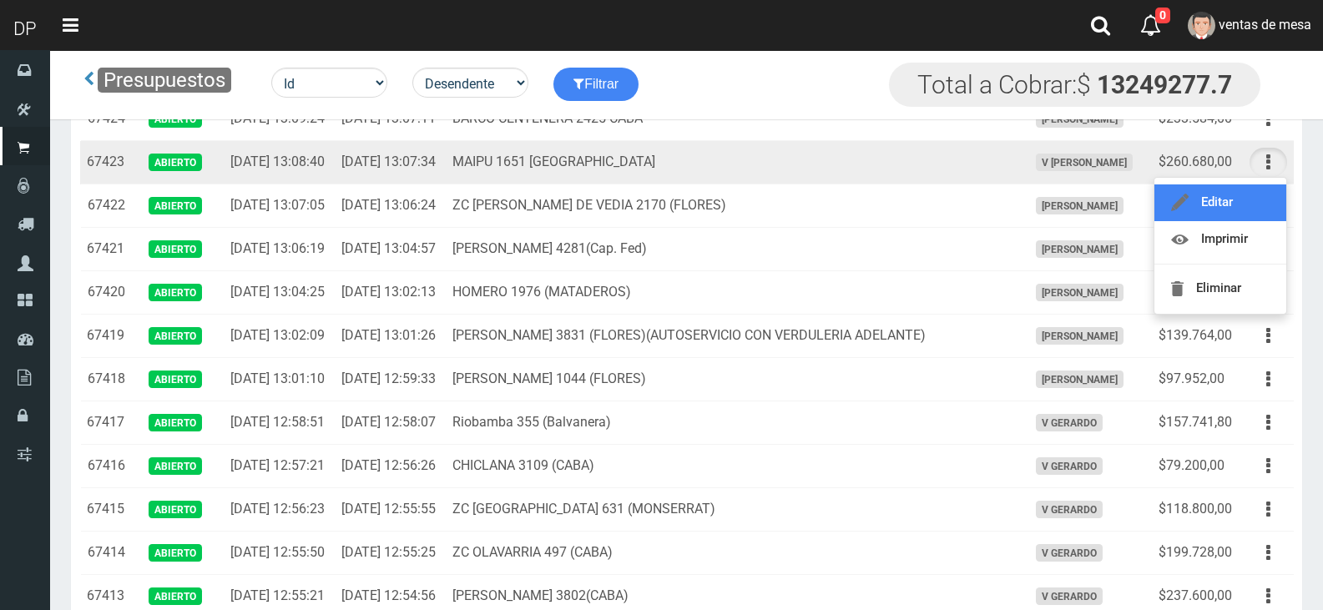
click at [1265, 221] on link "Editar" at bounding box center [1221, 203] width 132 height 37
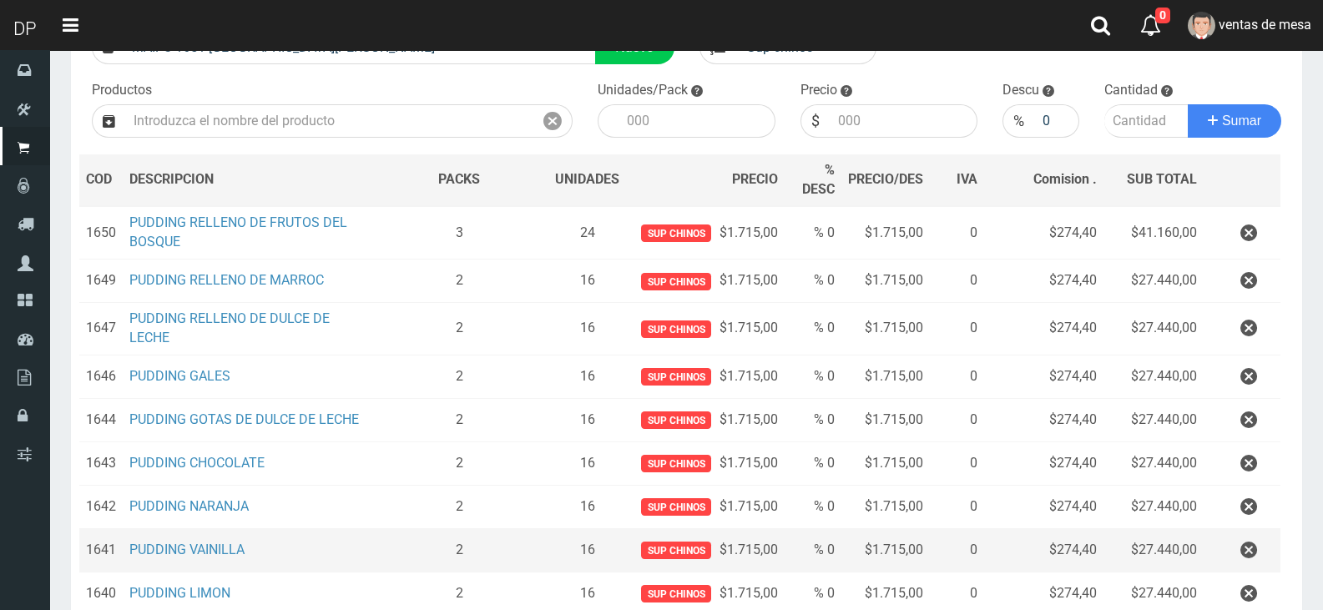
scroll to position [167, 0]
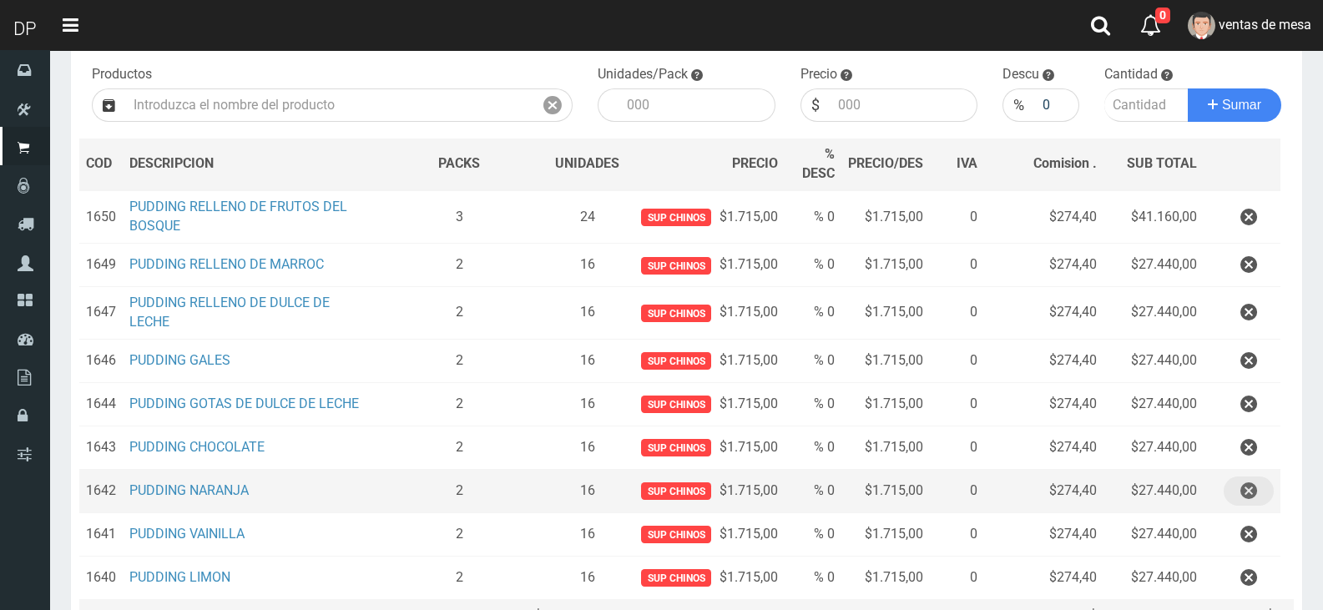
click at [1238, 490] on button "button" at bounding box center [1249, 491] width 50 height 29
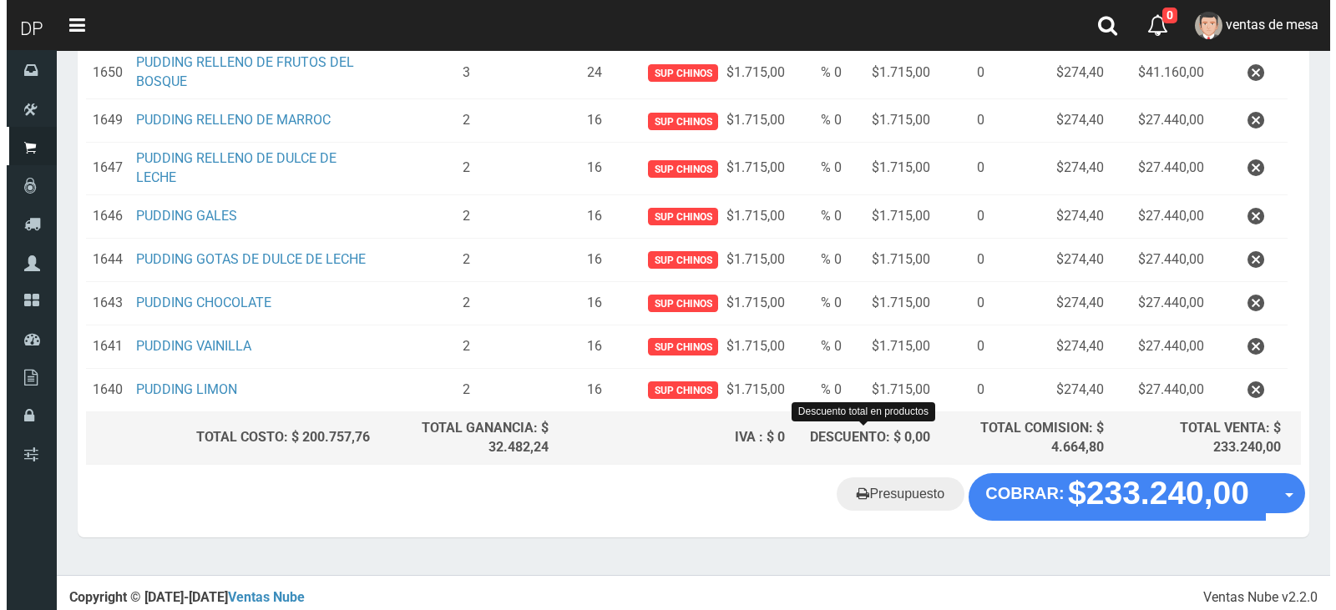
scroll to position [316, 0]
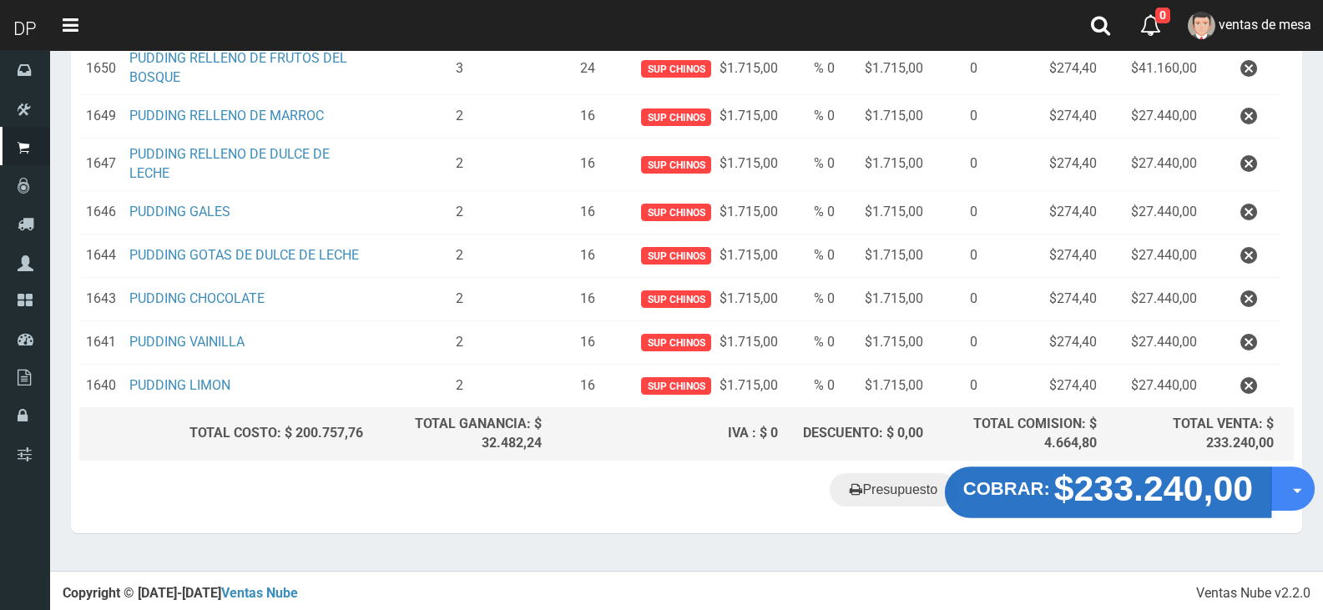
click at [1018, 500] on button "COBRAR: $233.240,00" at bounding box center [1108, 494] width 326 height 52
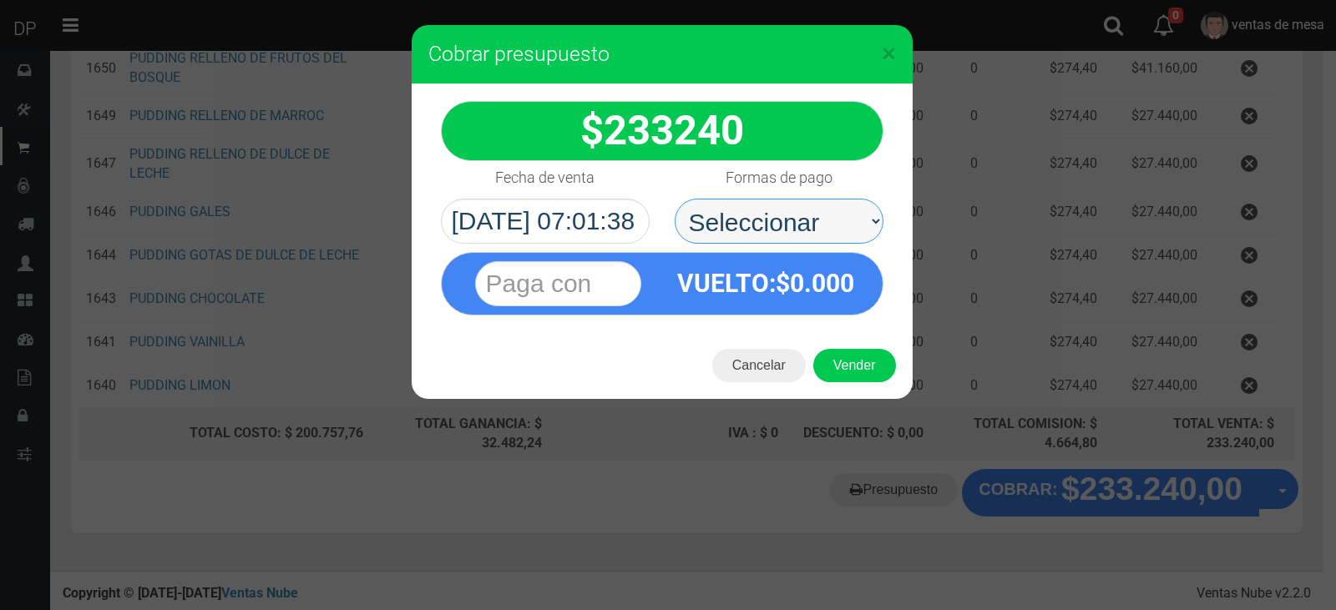
click at [762, 206] on select "Seleccionar Efectivo Tarjeta de Crédito Depósito Débito" at bounding box center [779, 221] width 209 height 45
select select "Efectivo"
click at [675, 199] on select "Seleccionar Efectivo Tarjeta de Crédito Depósito Débito" at bounding box center [779, 221] width 209 height 45
click at [811, 354] on div "Cancelar Vender" at bounding box center [662, 365] width 501 height 67
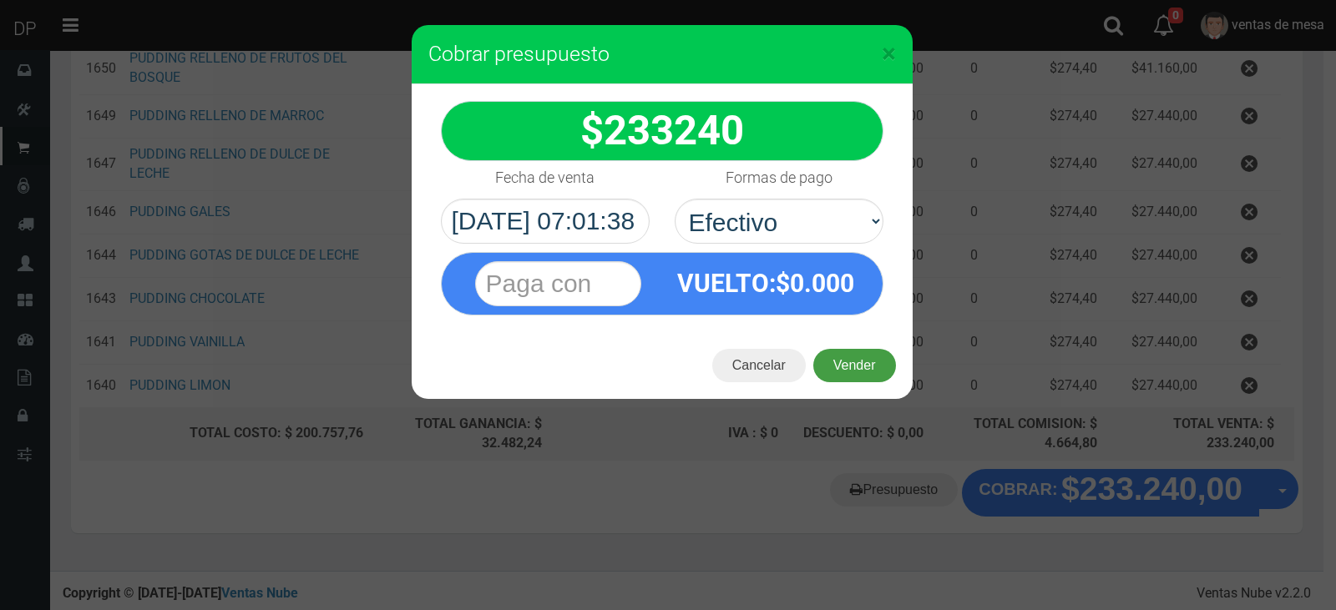
click at [834, 365] on button "Vender" at bounding box center [854, 365] width 83 height 33
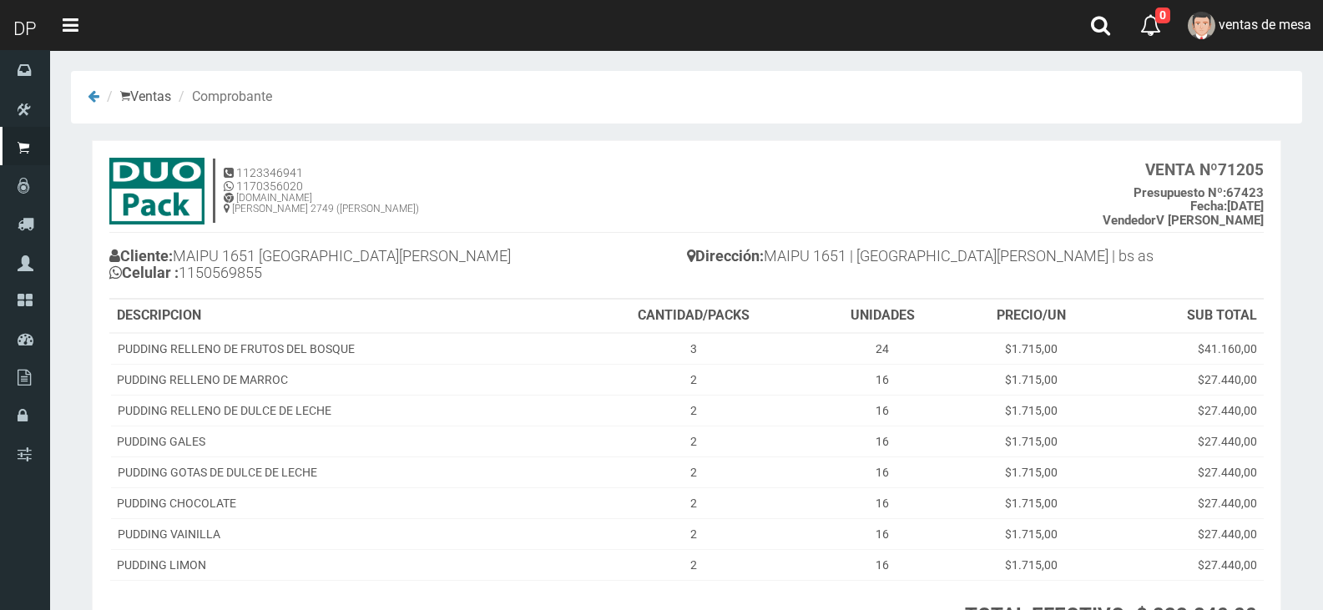
scroll to position [158, 0]
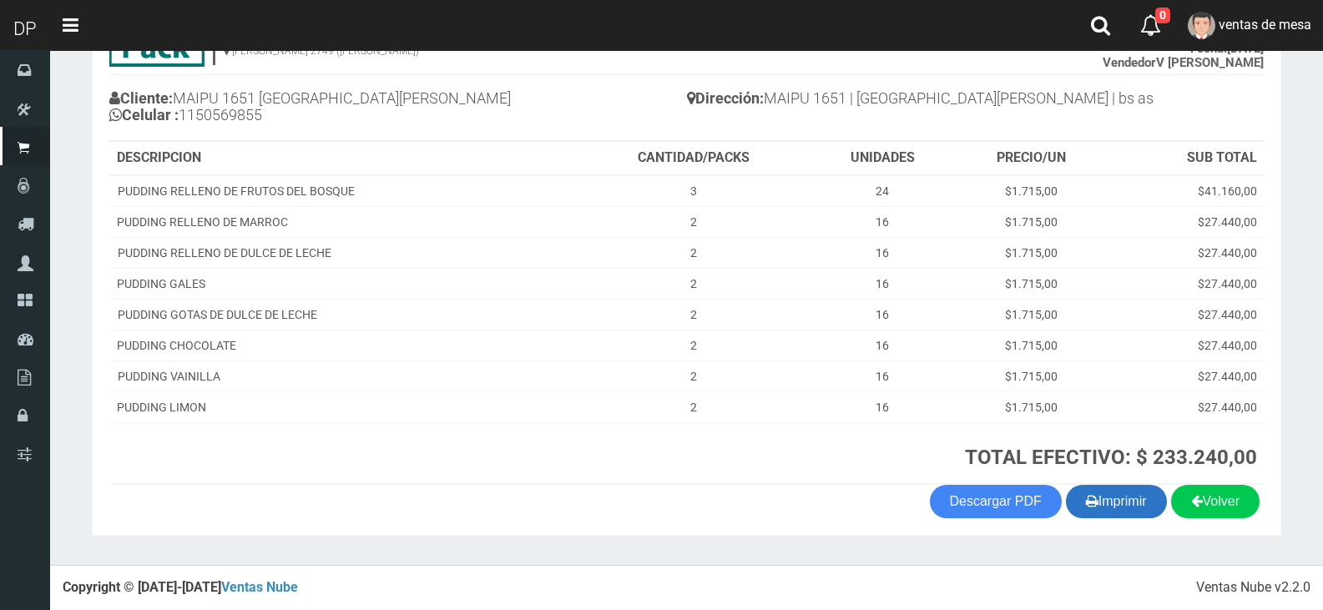
click at [1097, 489] on button "Imprimir" at bounding box center [1116, 501] width 101 height 33
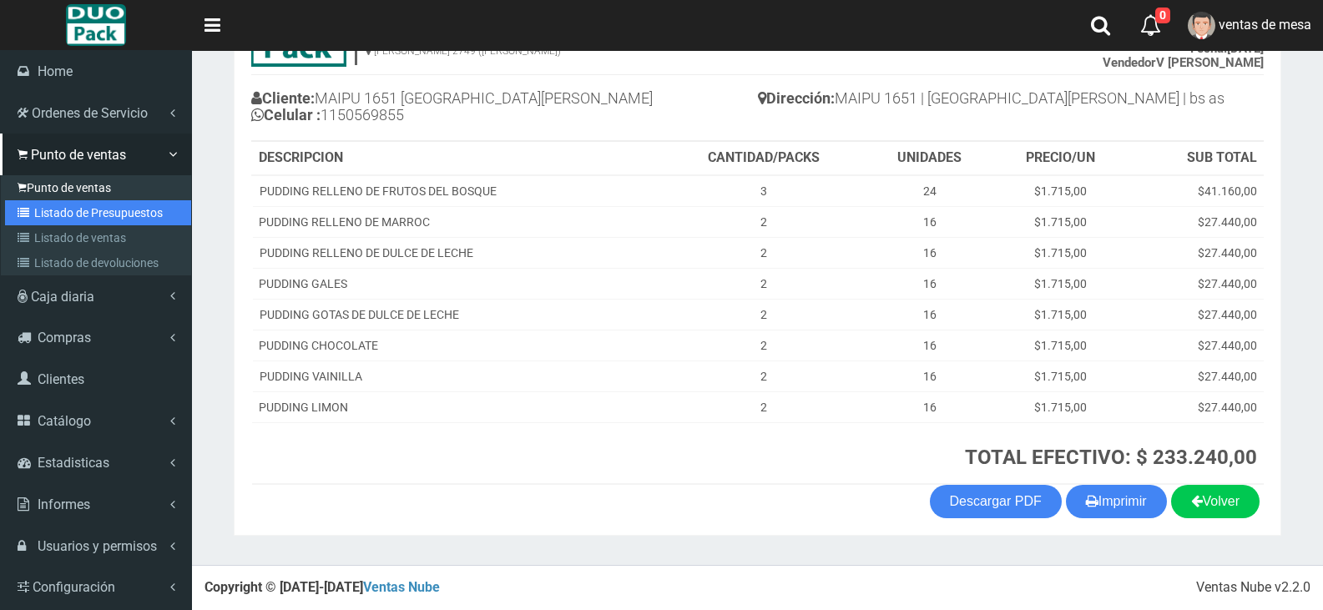
drag, startPoint x: 26, startPoint y: 220, endPoint x: 58, endPoint y: 195, distance: 41.6
click at [26, 220] on link "Listado de Presupuestos" at bounding box center [98, 212] width 186 height 25
